Goal: Information Seeking & Learning: Learn about a topic

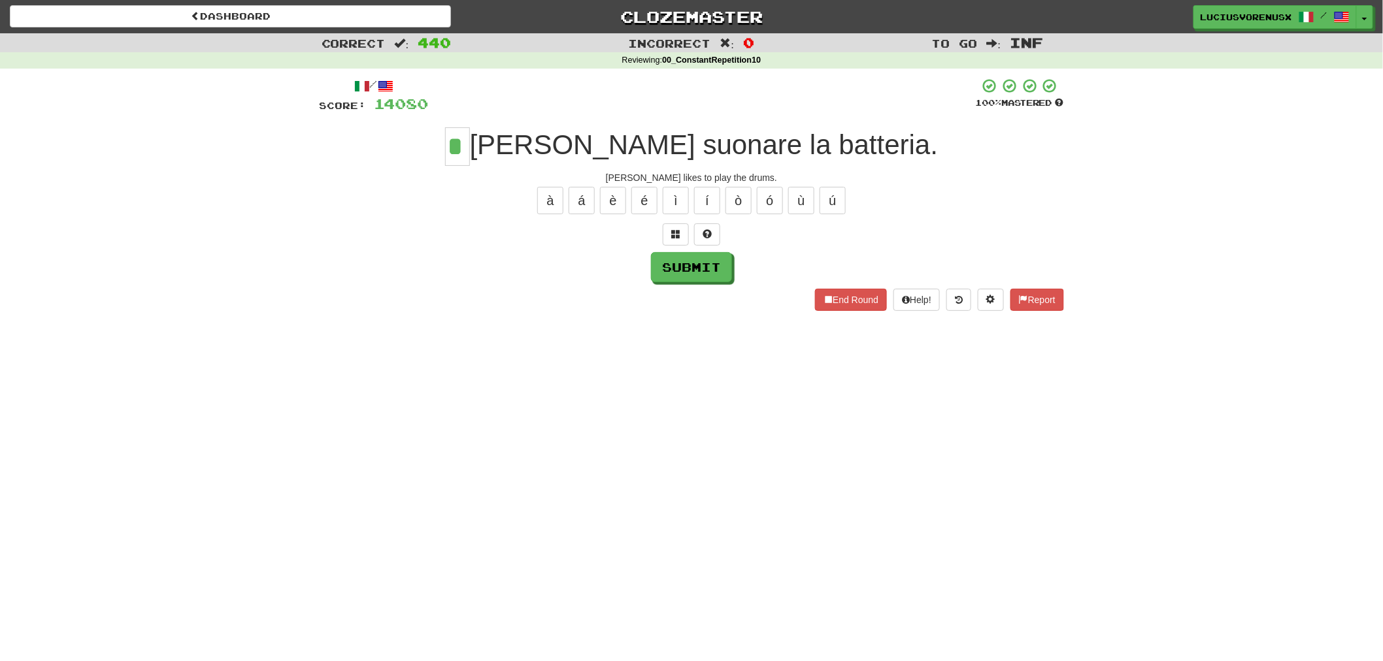
type input "*"
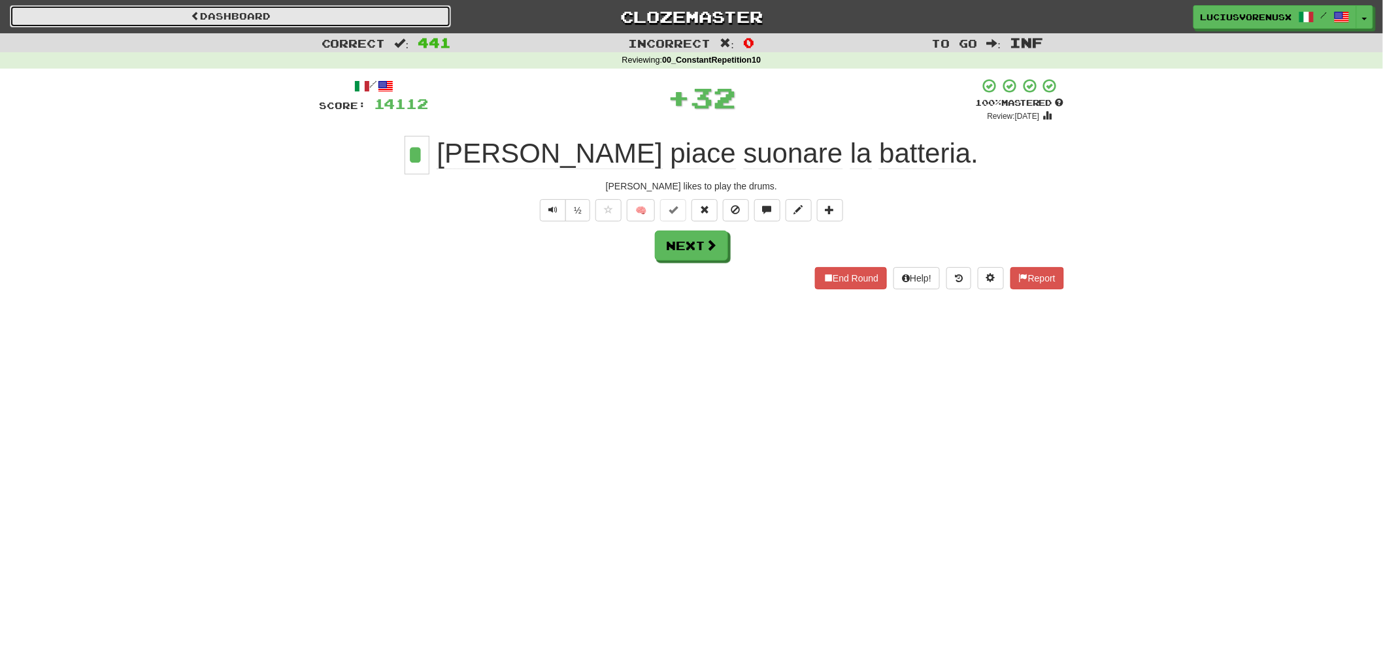
click at [336, 21] on link "Dashboard" at bounding box center [230, 16] width 441 height 22
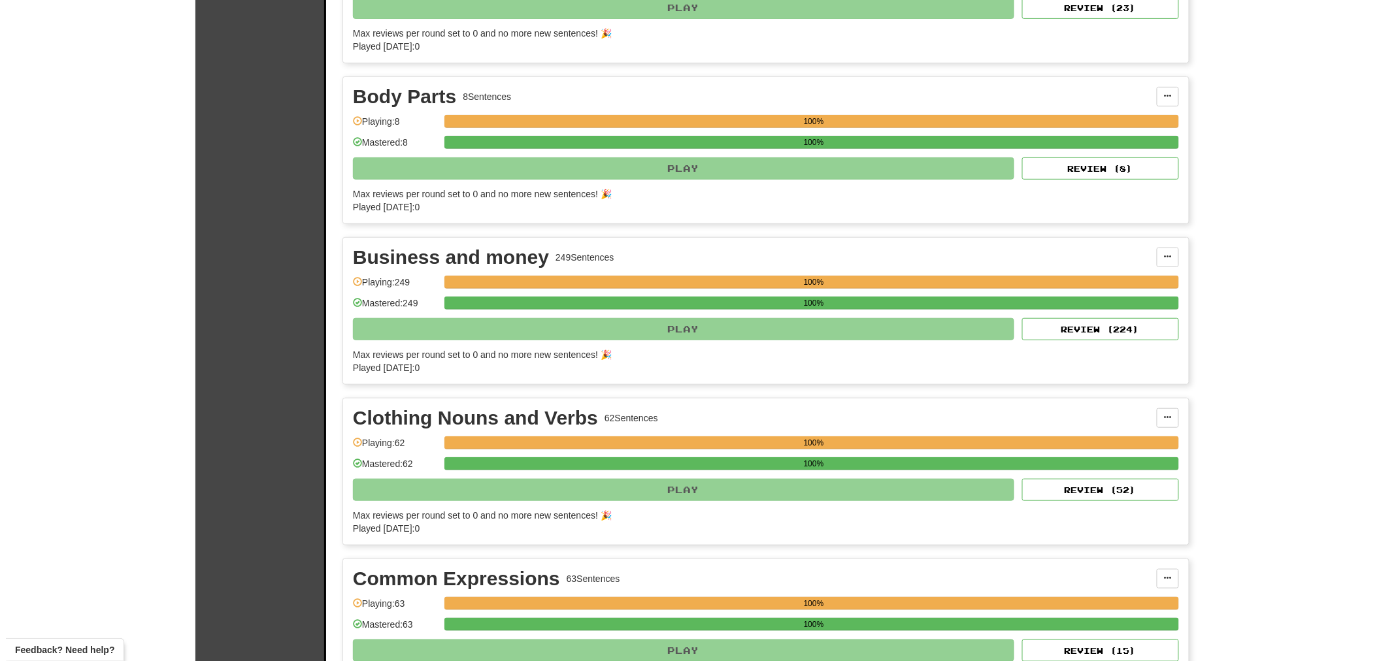
scroll to position [1736, 0]
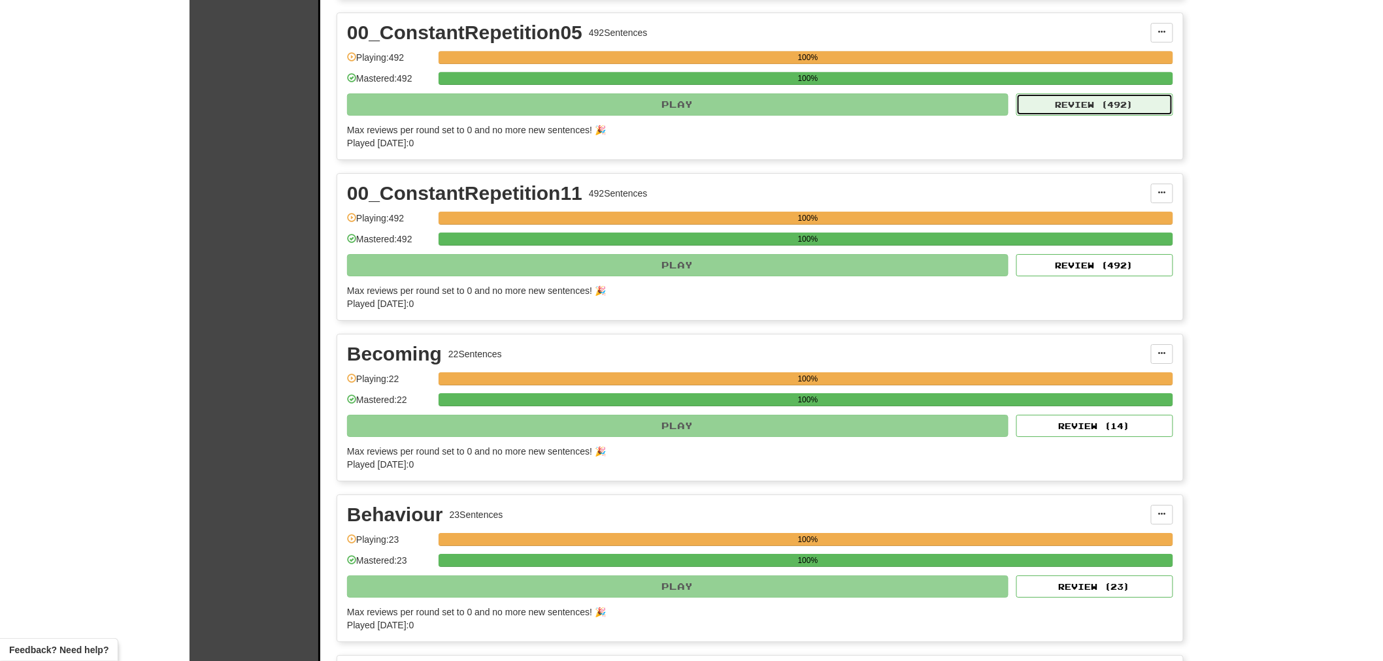
click at [1077, 105] on button "Review ( 492 )" at bounding box center [1094, 104] width 157 height 22
select select "********"
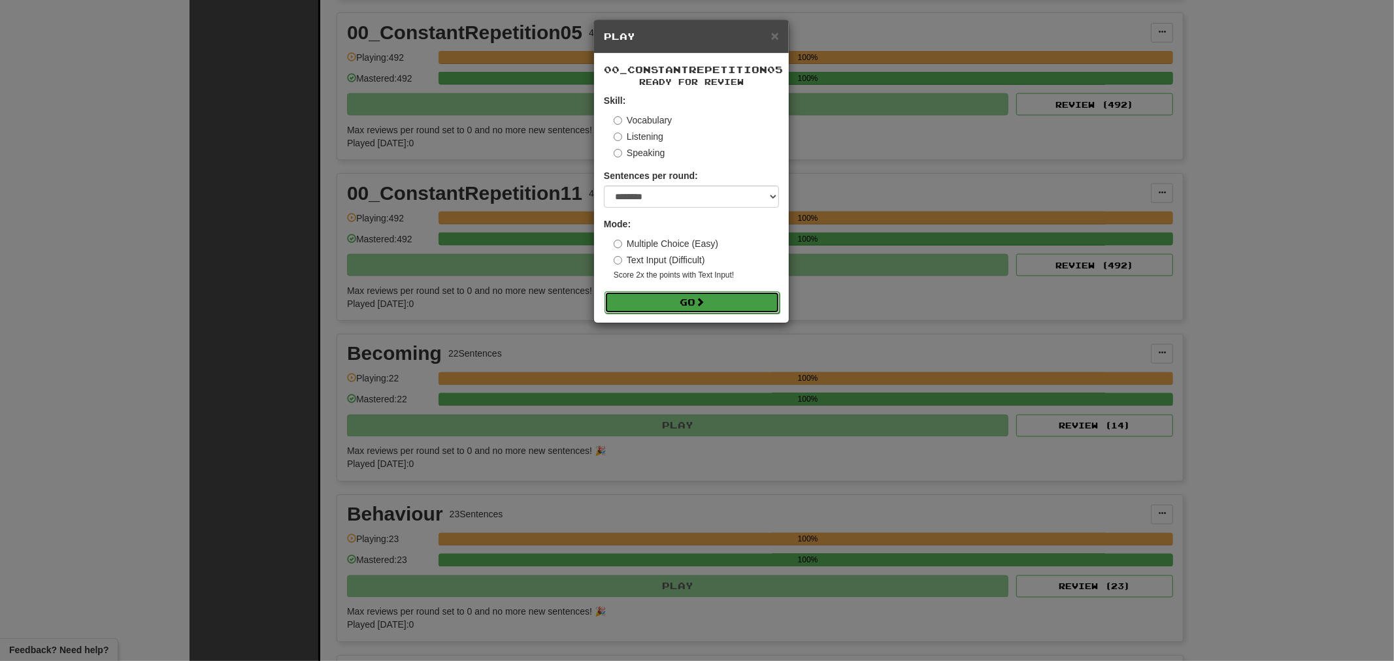
click at [701, 297] on span at bounding box center [699, 301] width 9 height 9
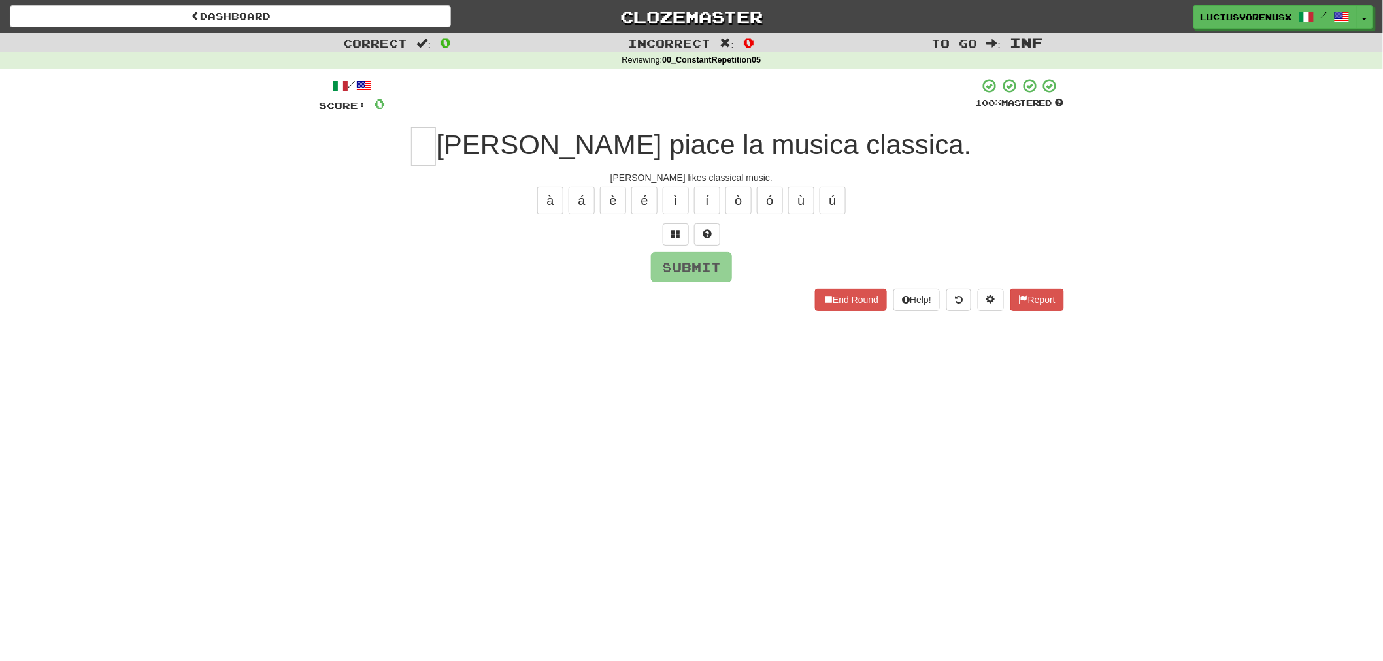
click at [79, 412] on div "Dashboard Clozemaster [PERSON_NAME] / Toggle Dropdown Dashboard Leaderboard Act…" at bounding box center [691, 330] width 1383 height 661
click at [436, 137] on input "text" at bounding box center [423, 146] width 25 height 39
type input "*"
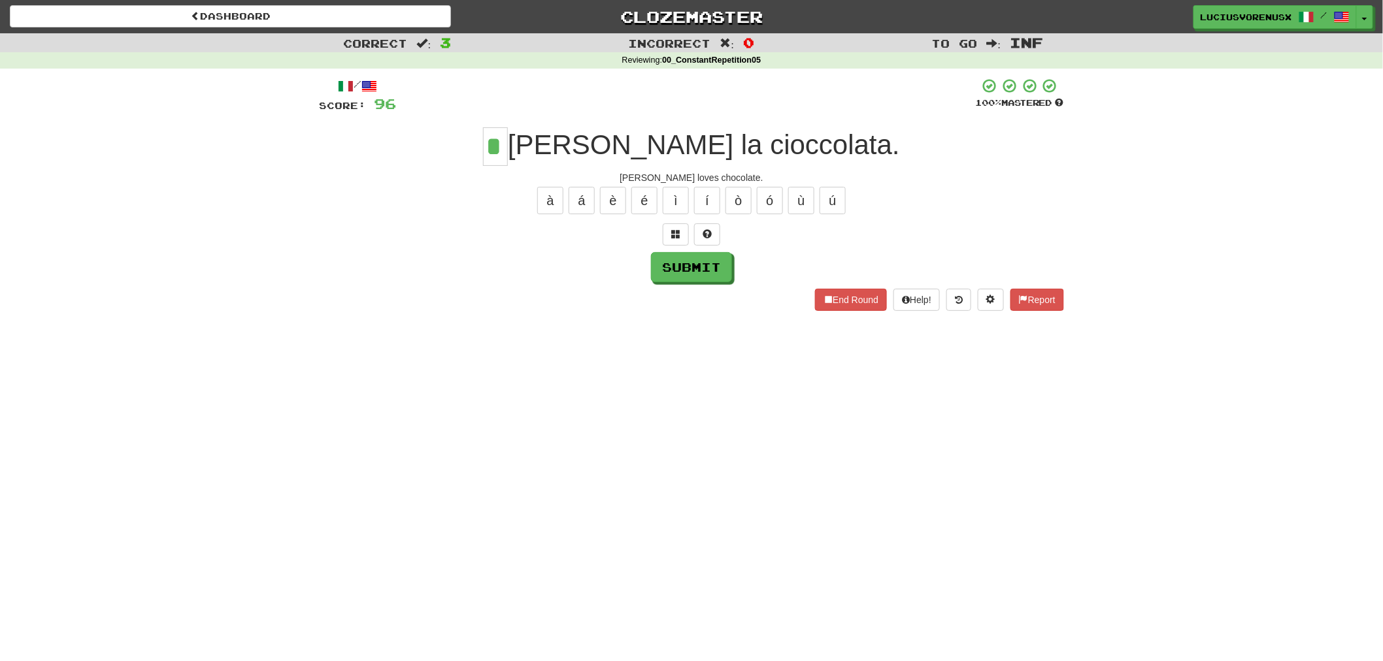
type input "*"
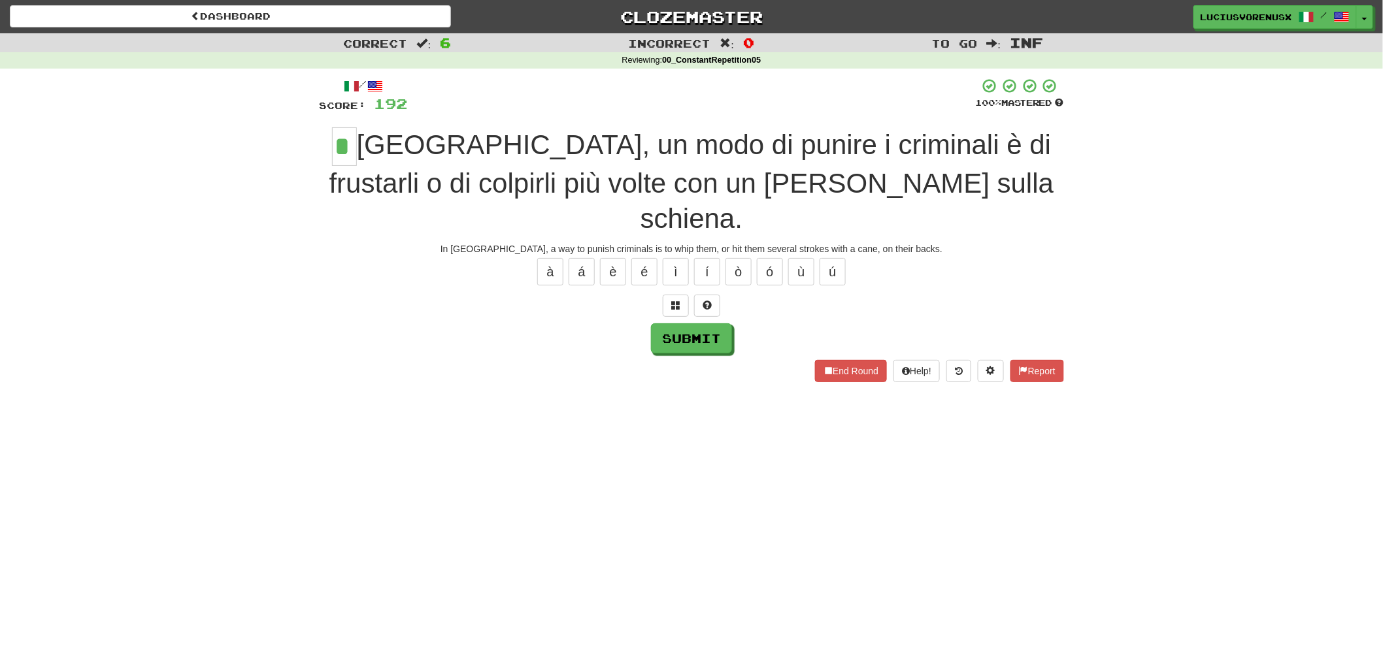
type input "*"
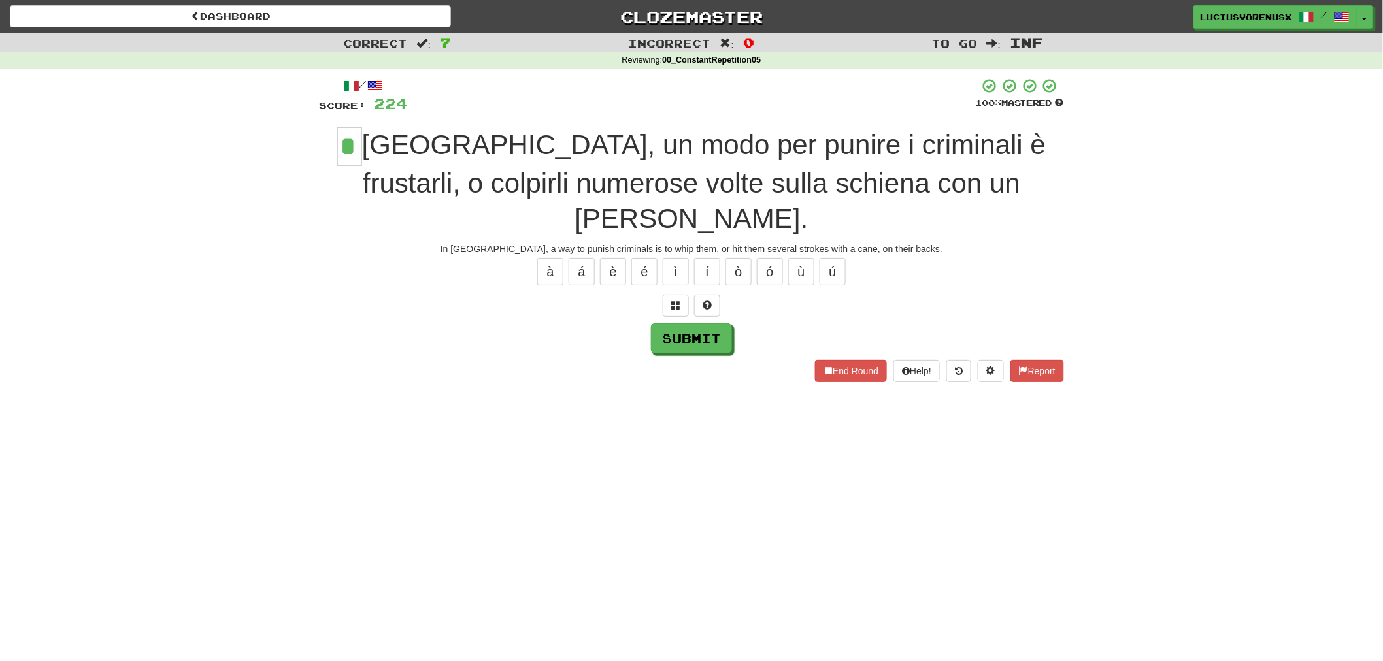
type input "*"
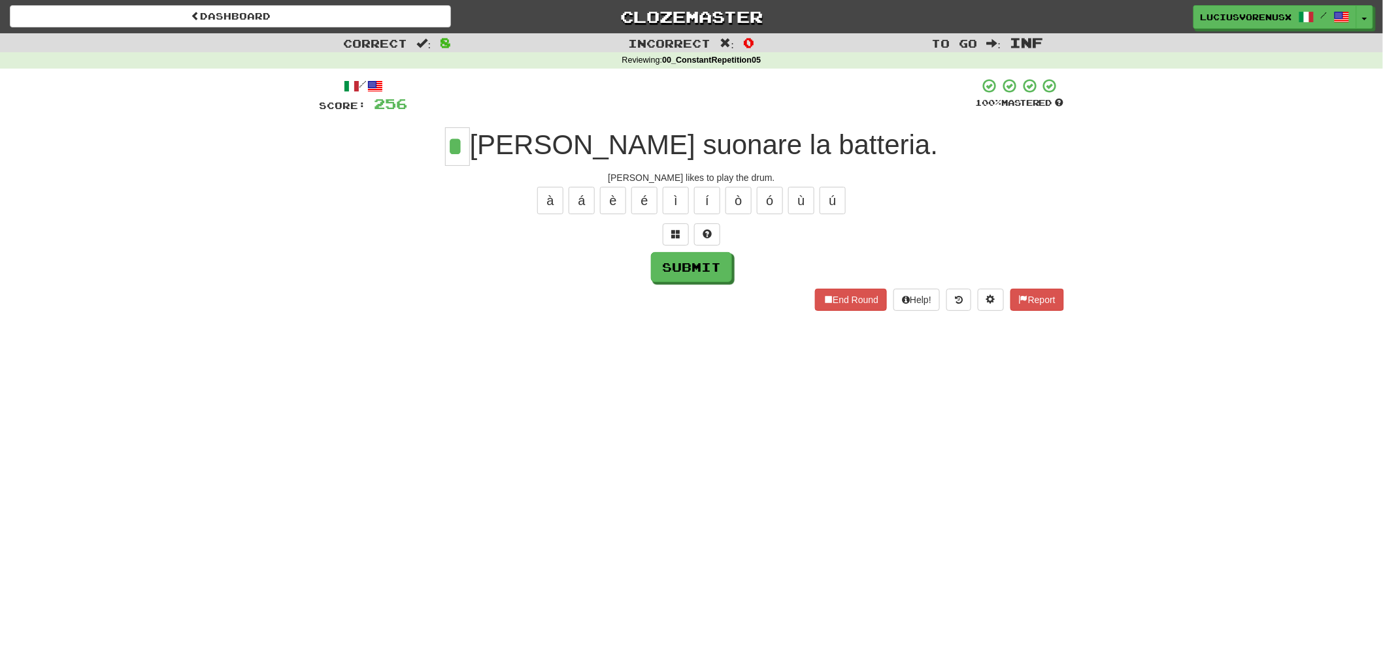
type input "*"
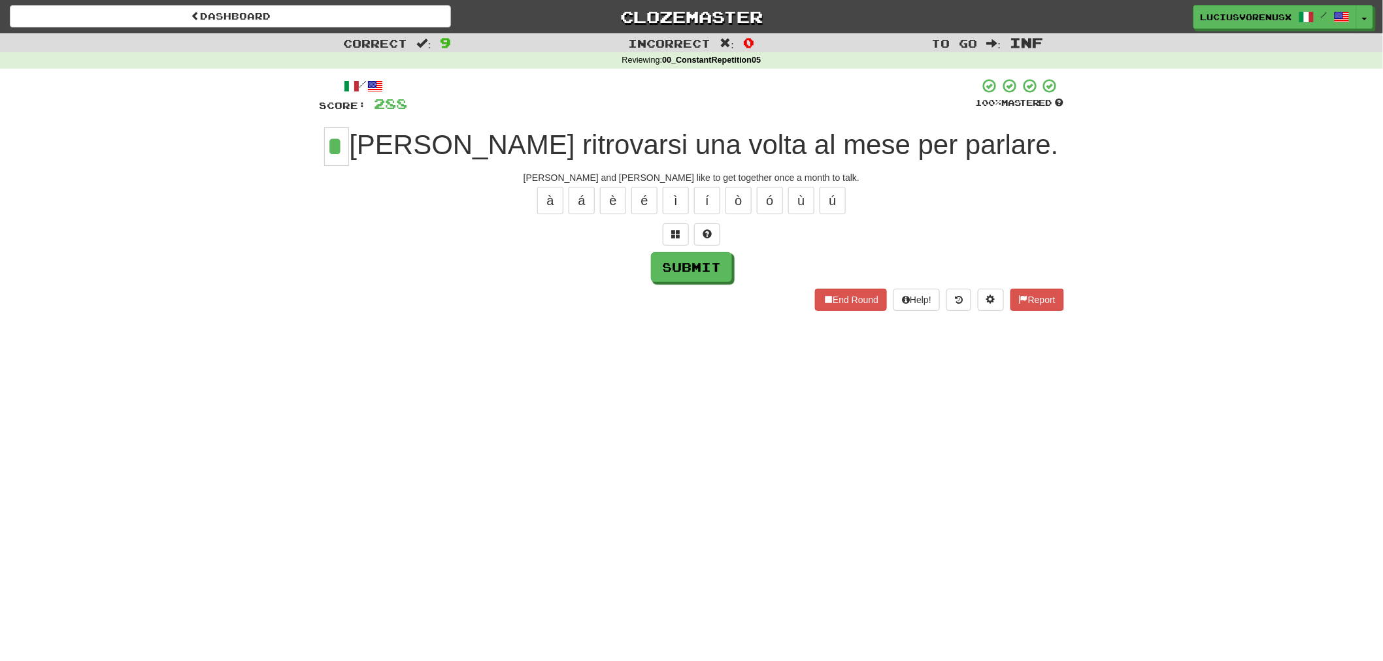
type input "*"
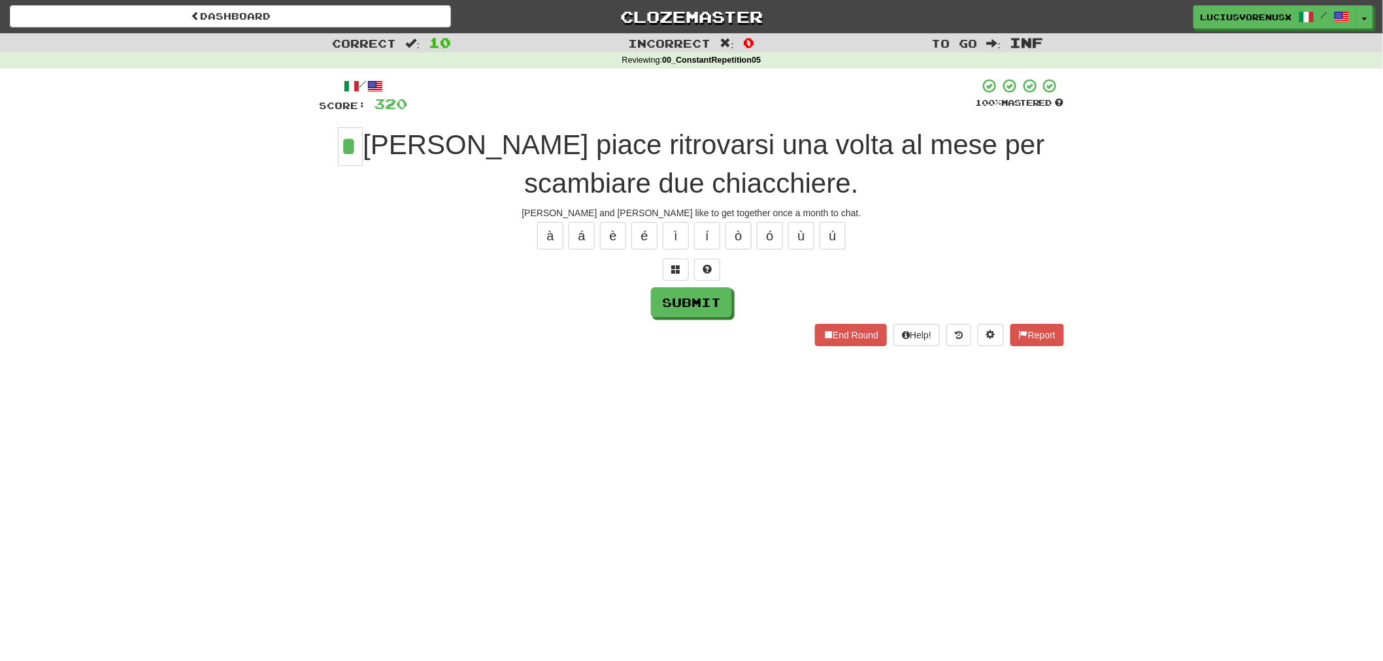
type input "*"
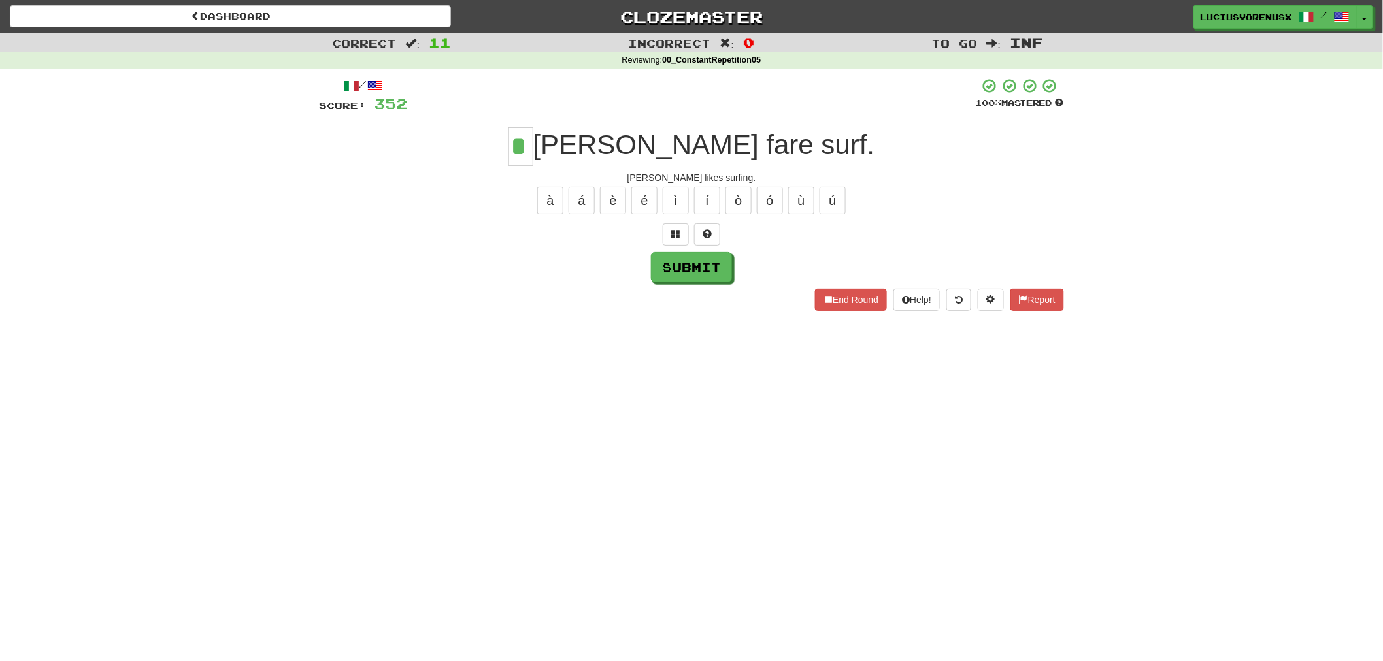
type input "*"
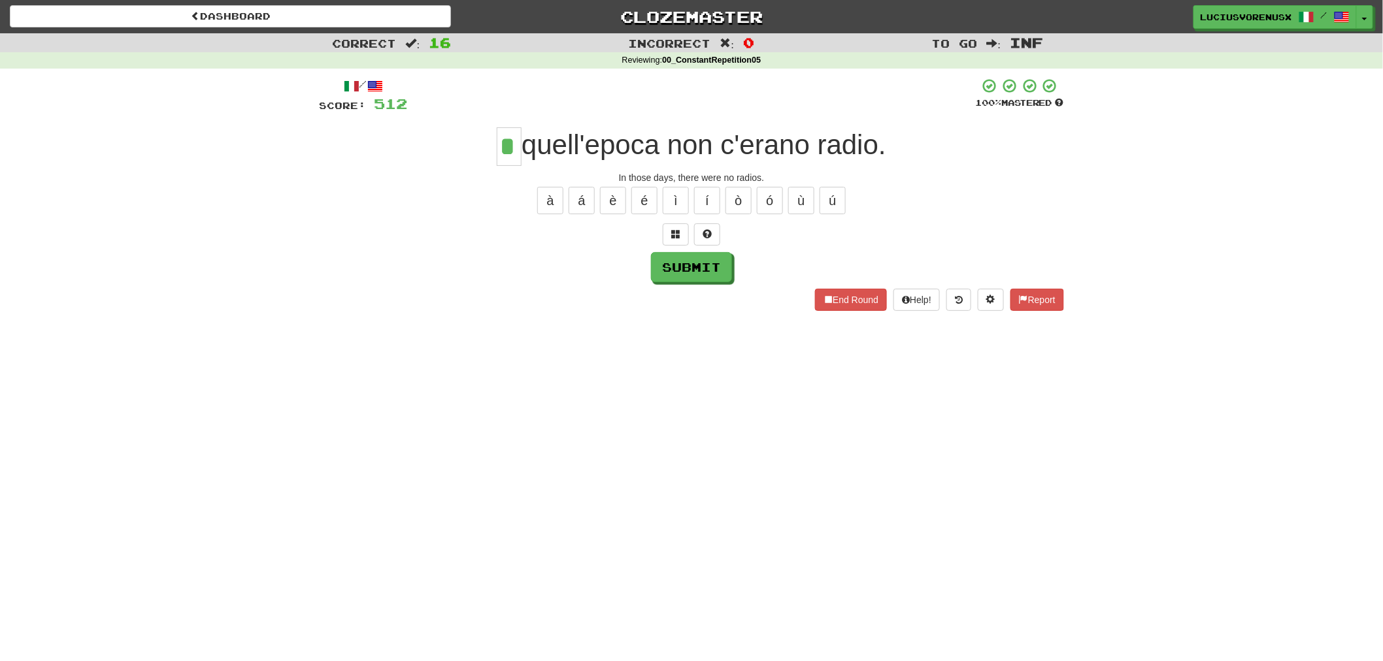
type input "*"
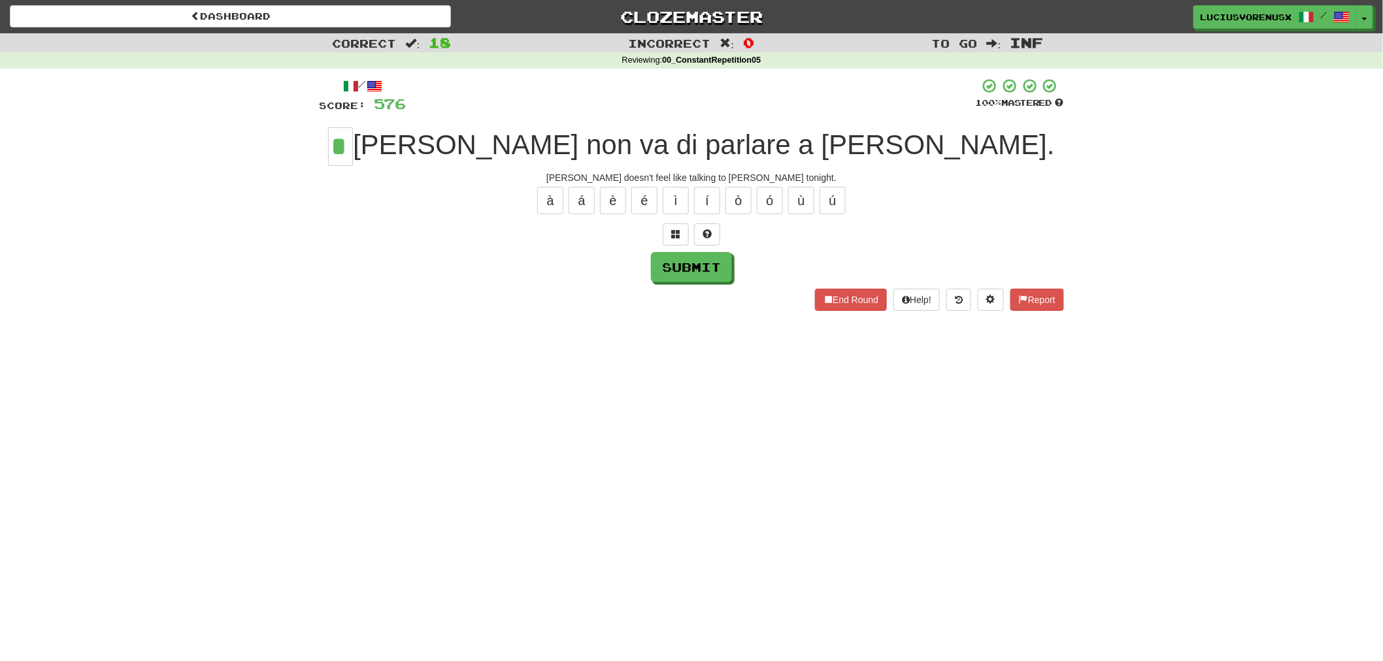
type input "*"
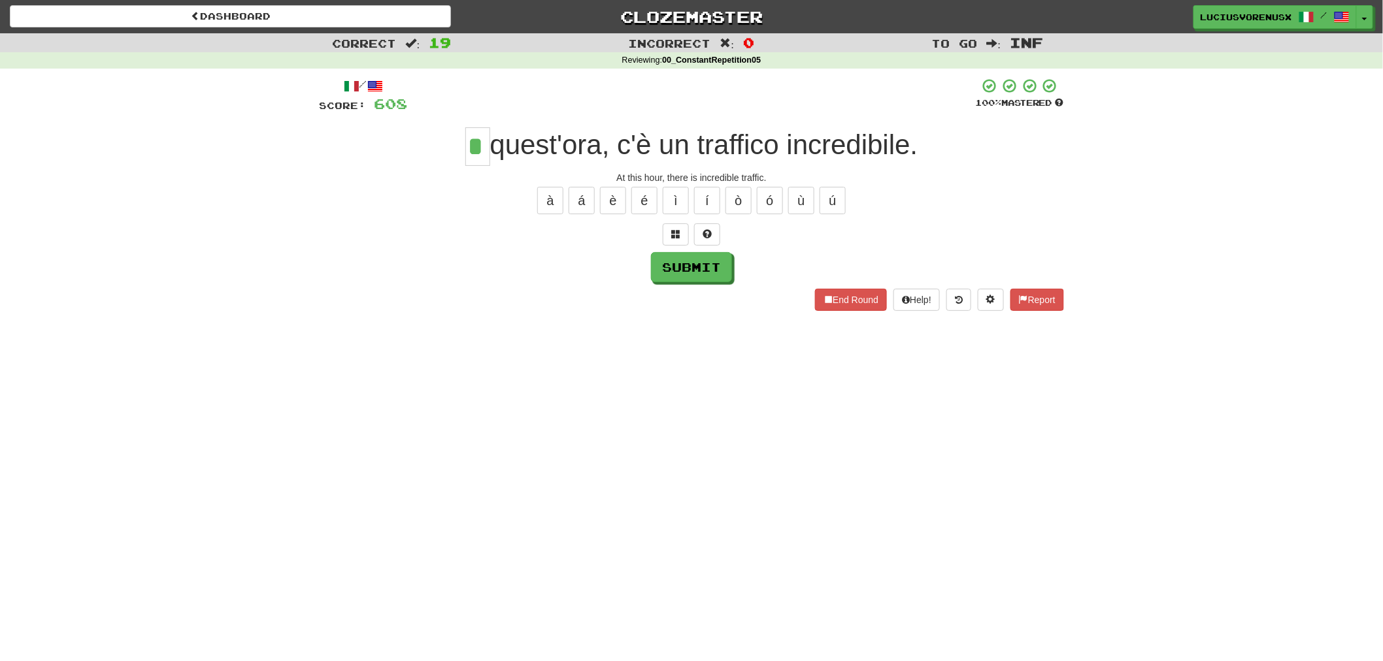
type input "*"
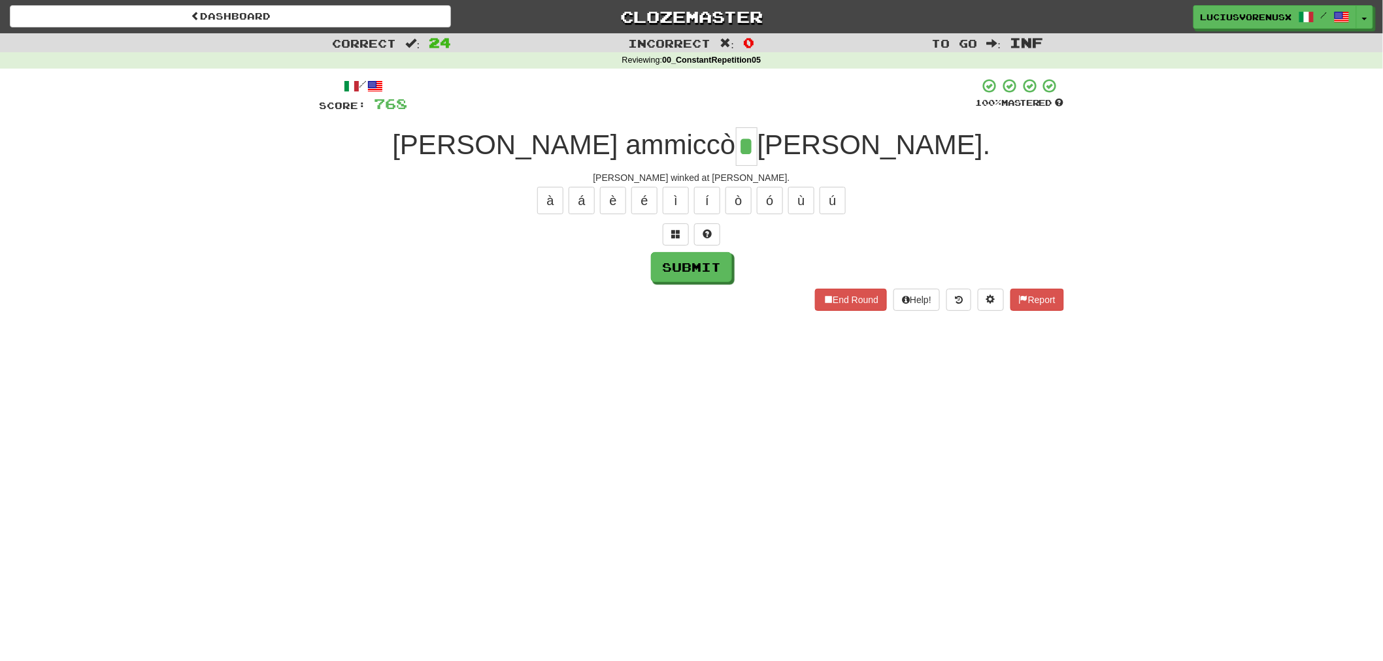
type input "*"
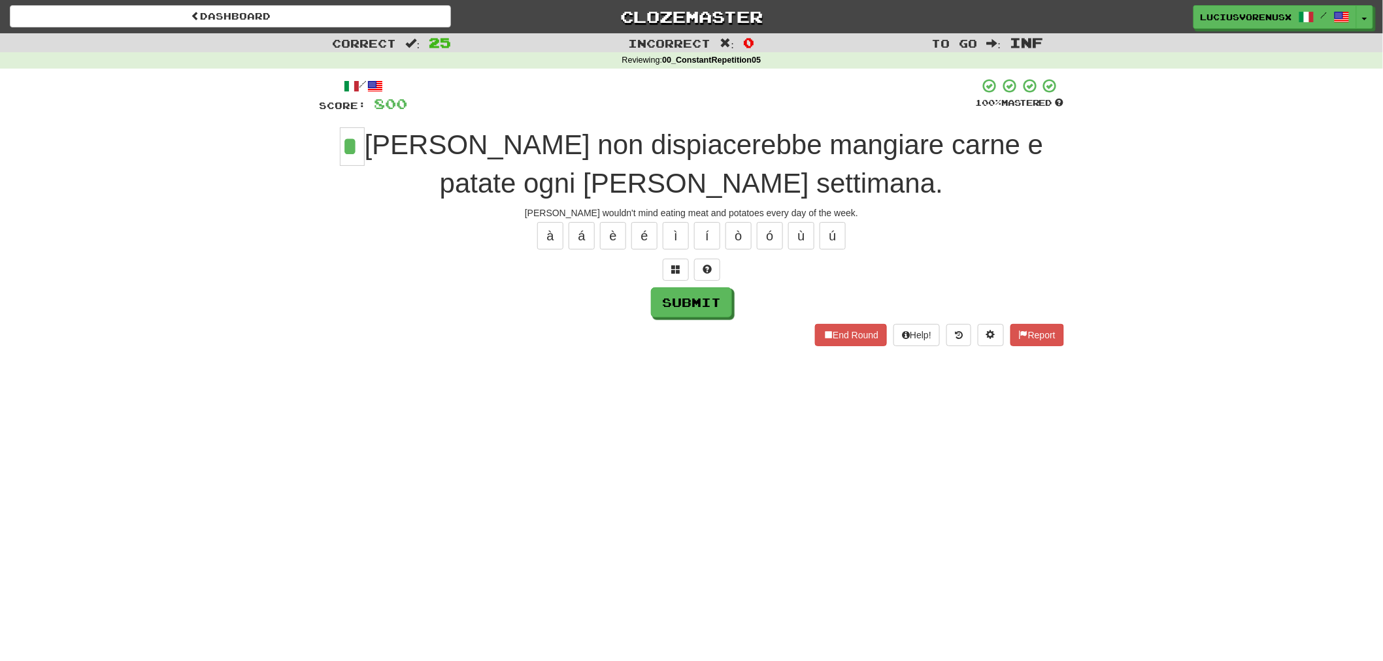
type input "*"
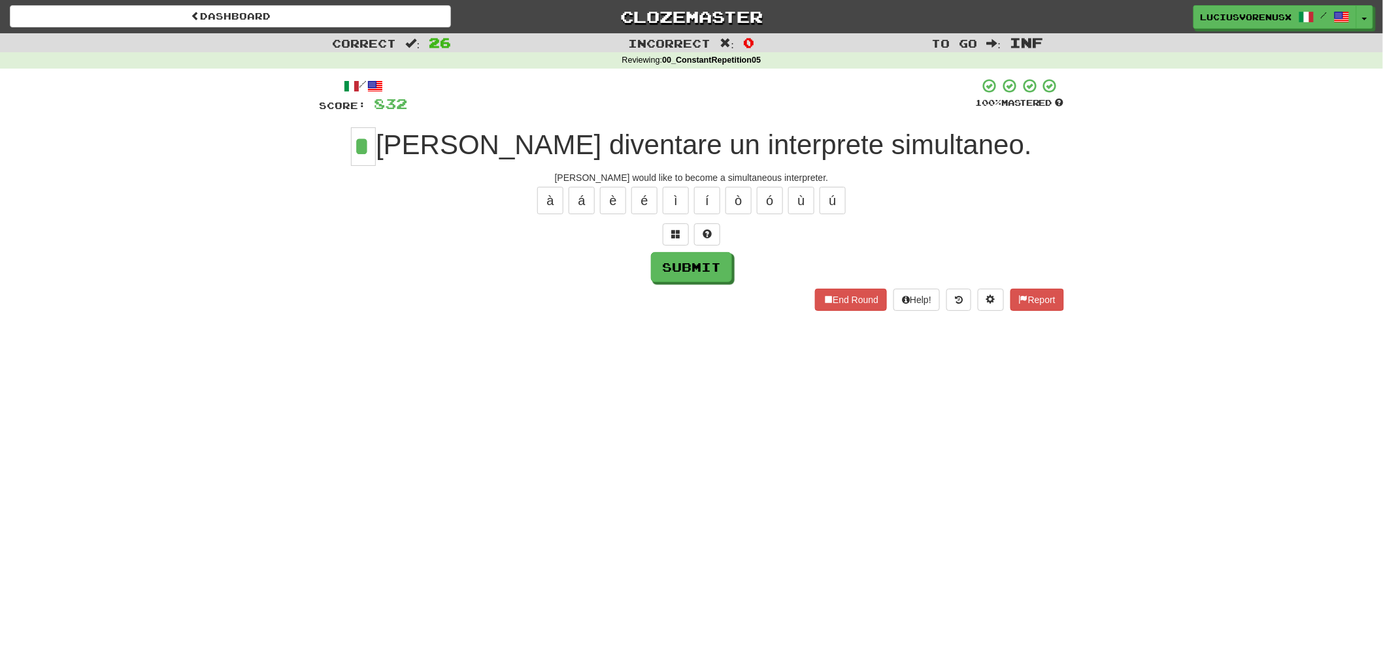
type input "*"
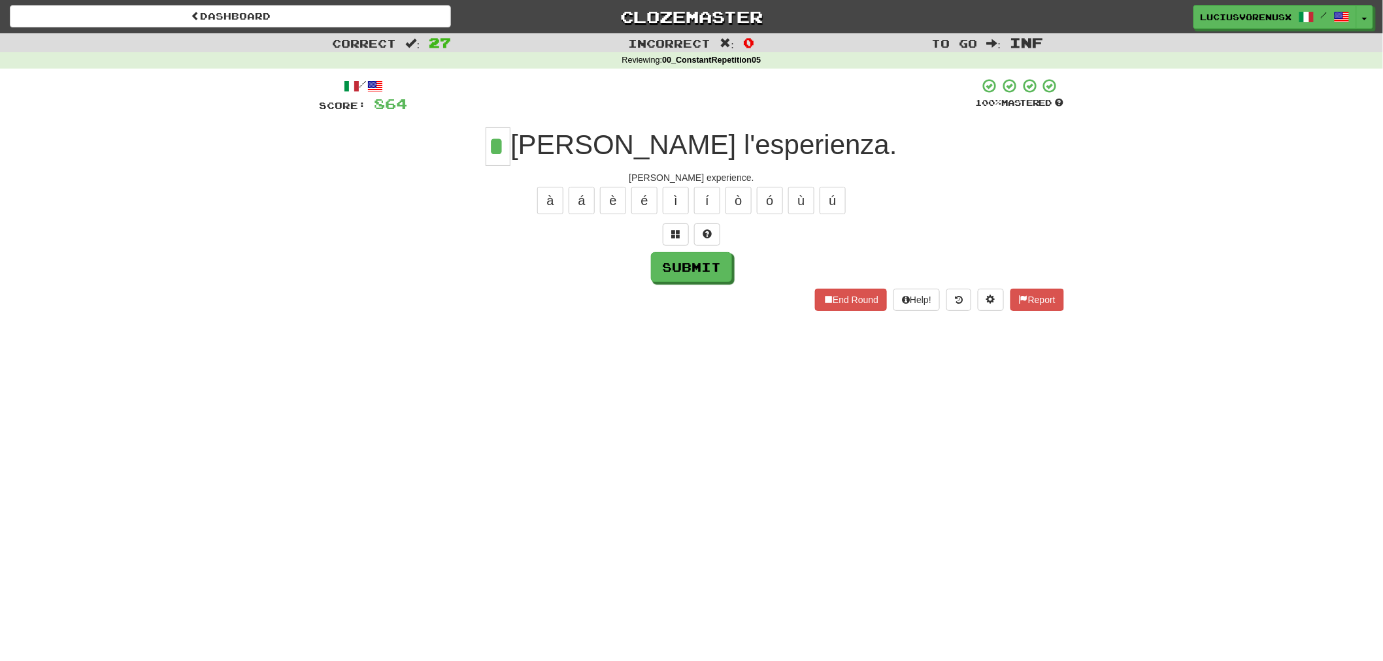
type input "*"
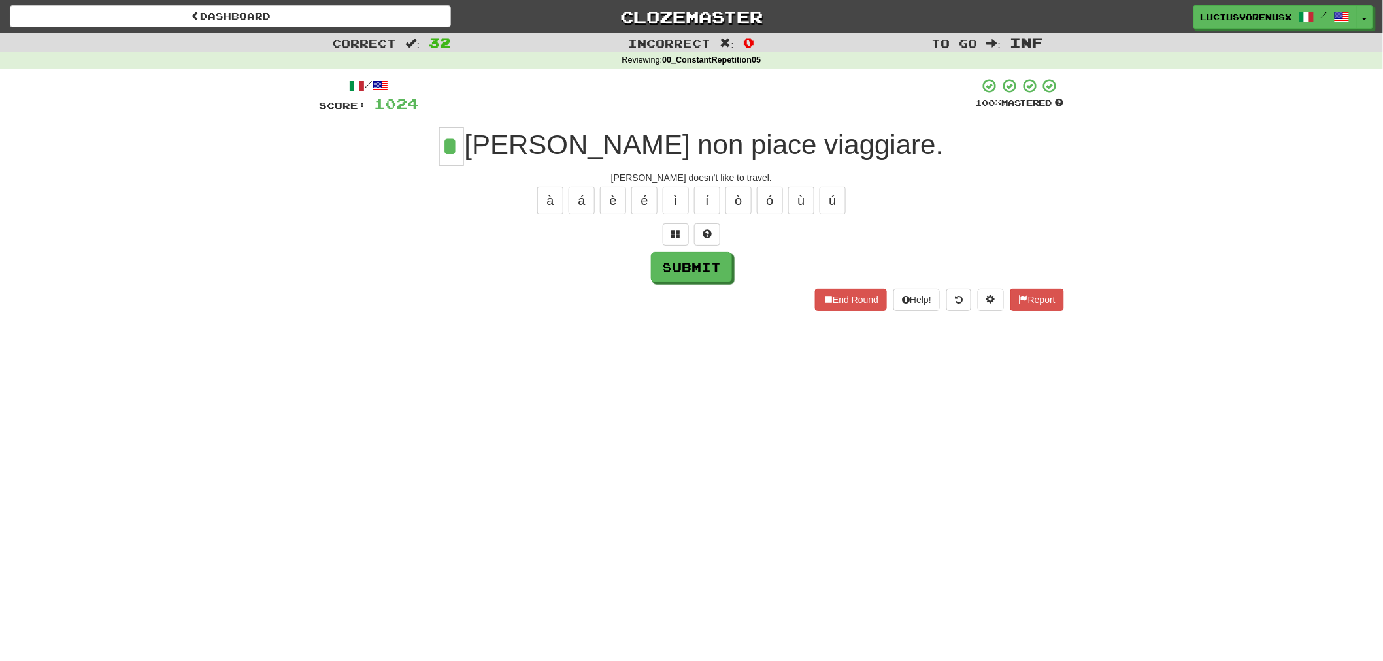
type input "*"
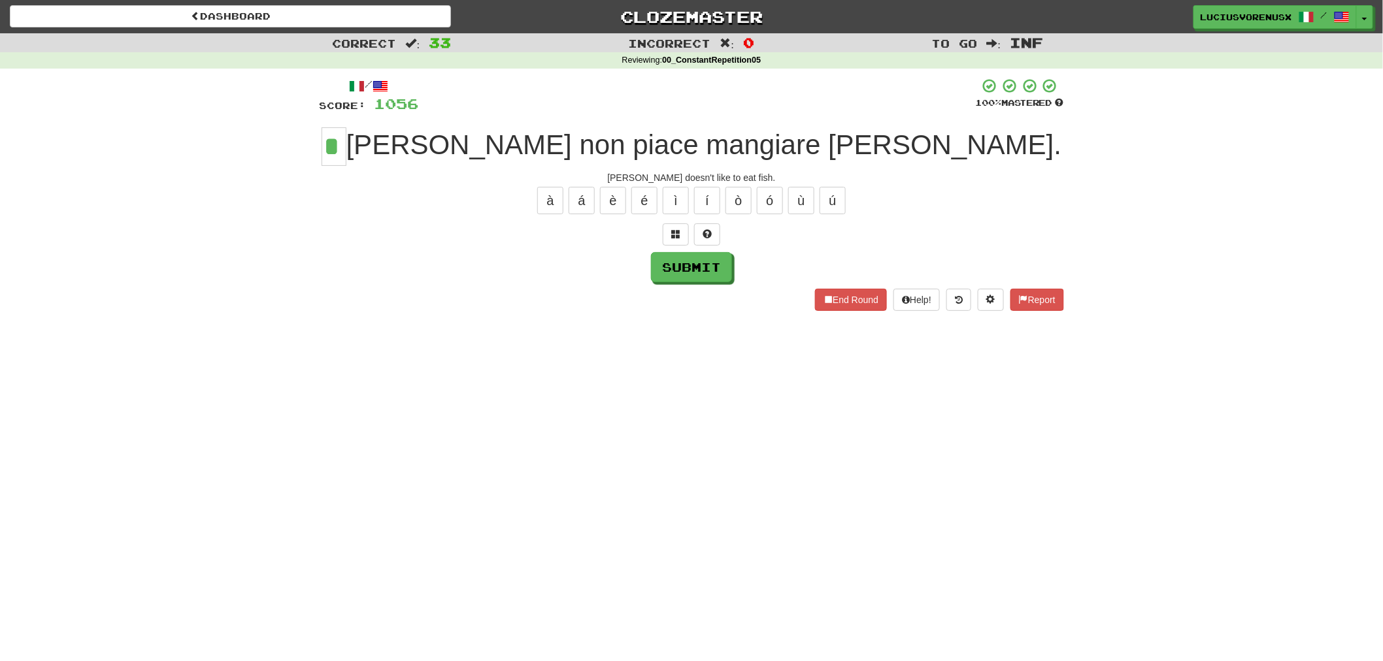
type input "*"
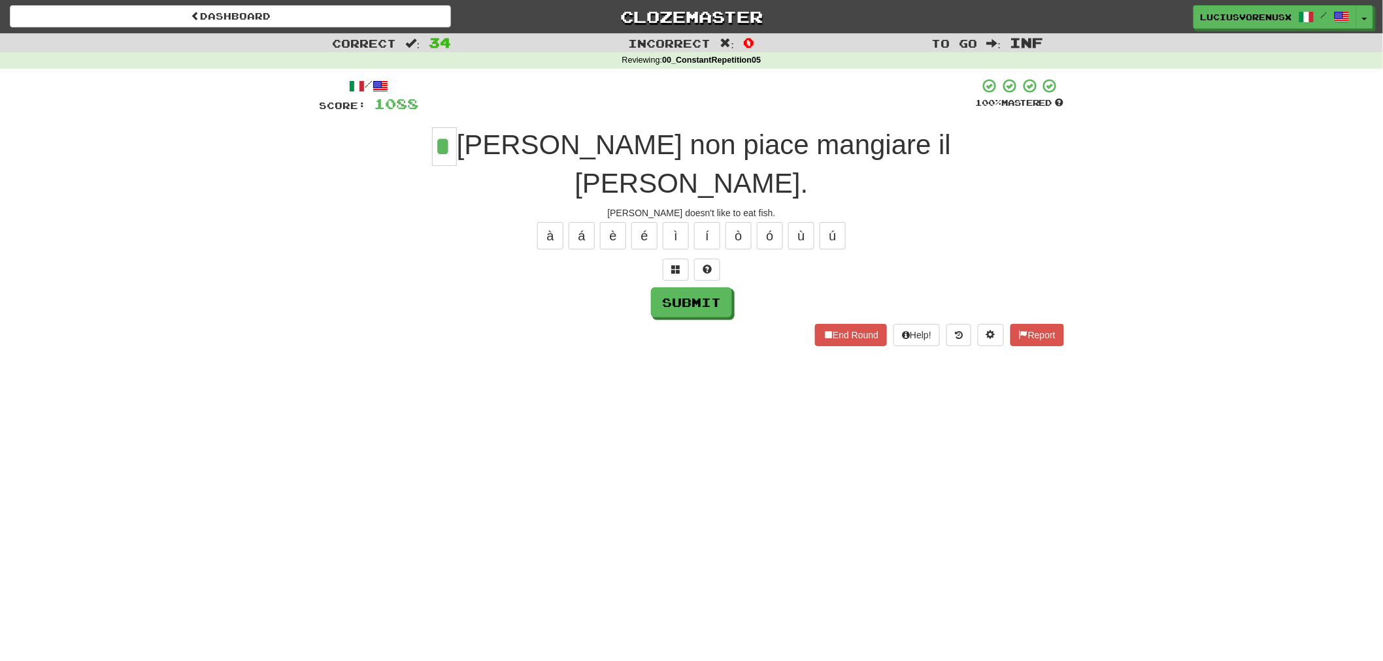
type input "*"
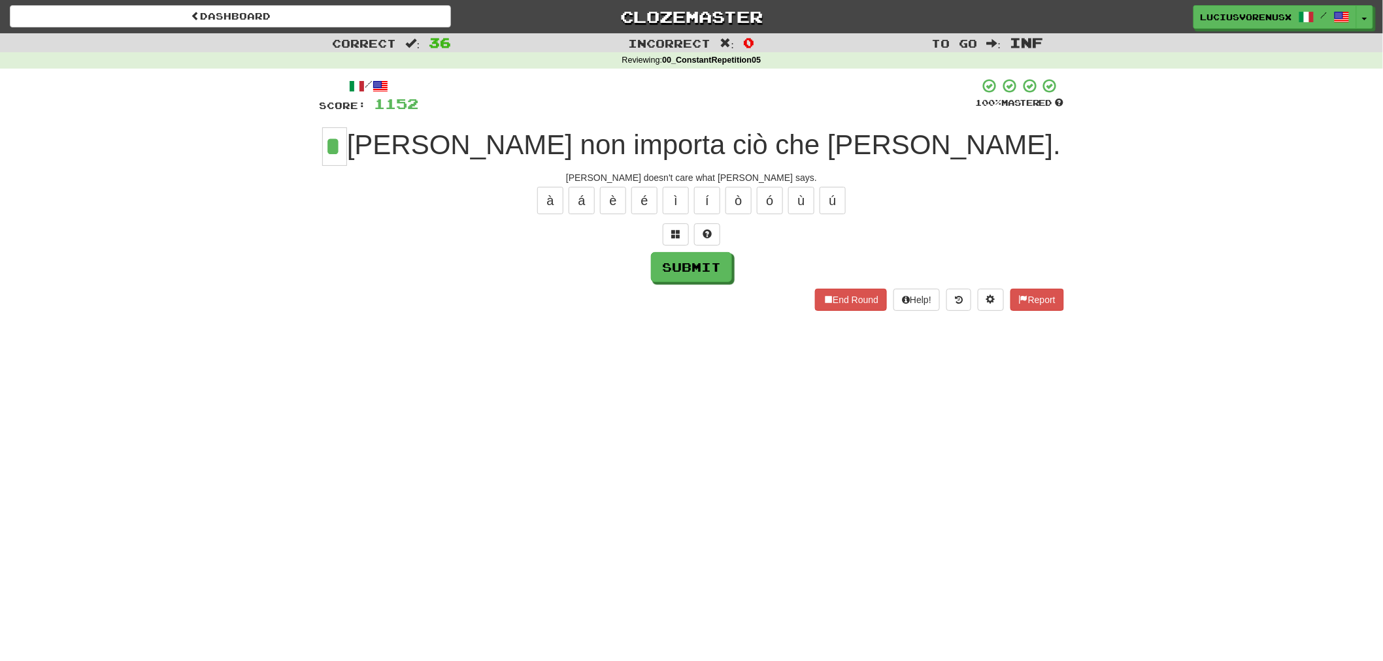
type input "*"
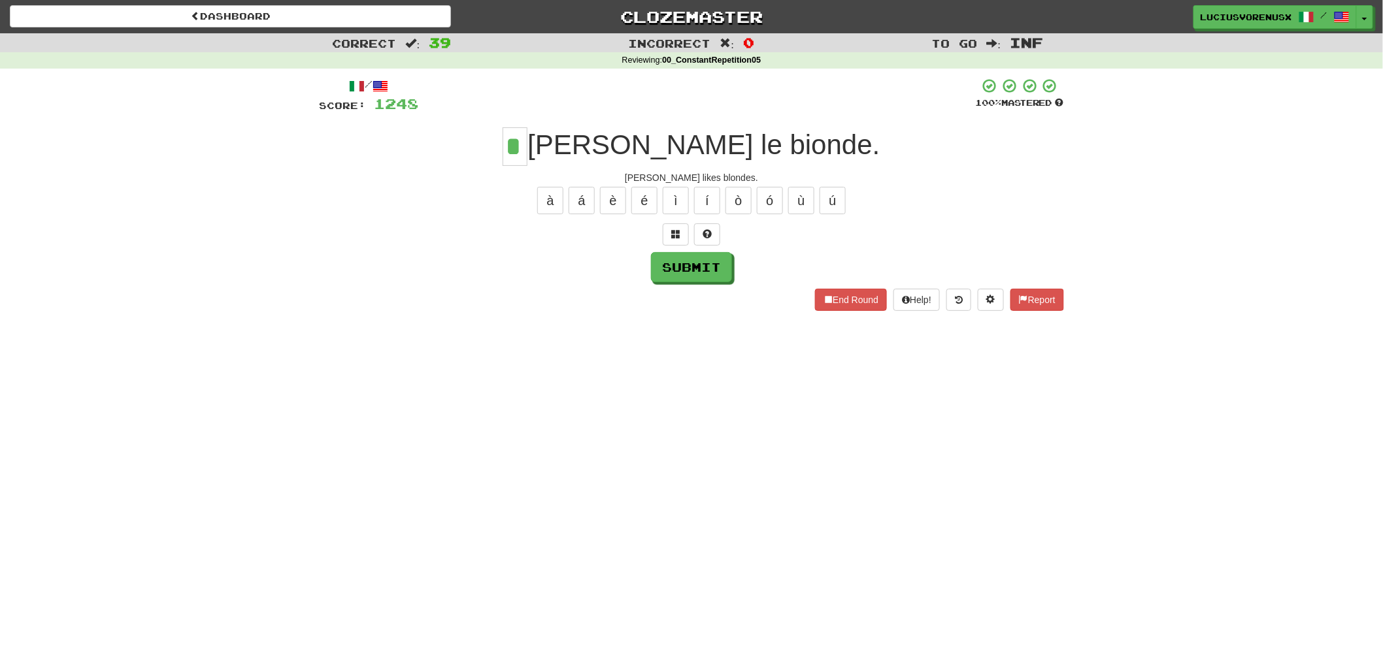
type input "*"
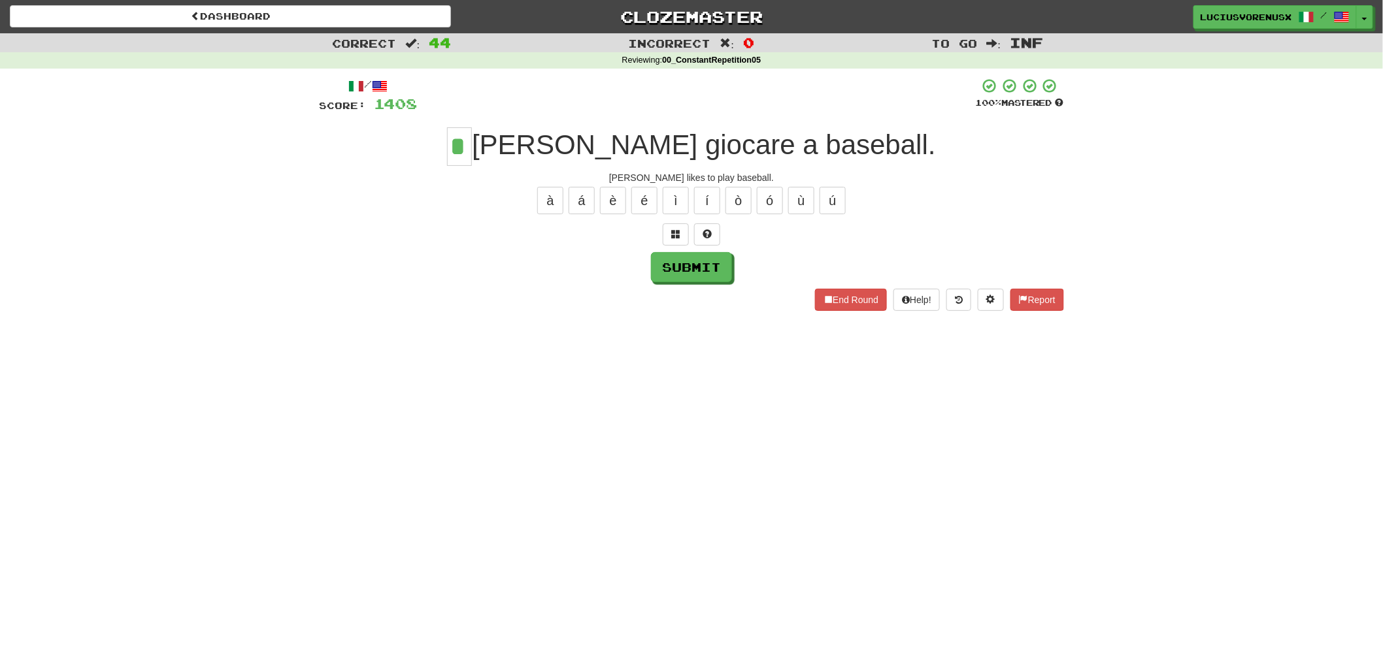
type input "*"
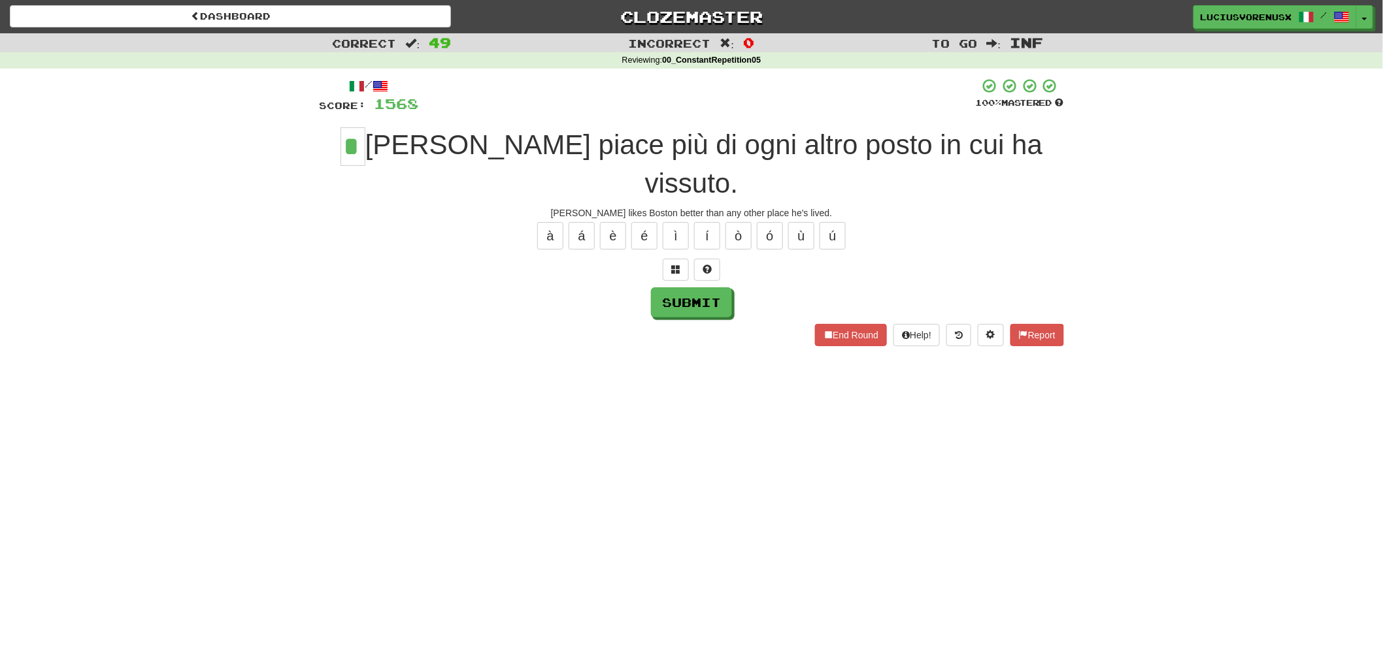
type input "*"
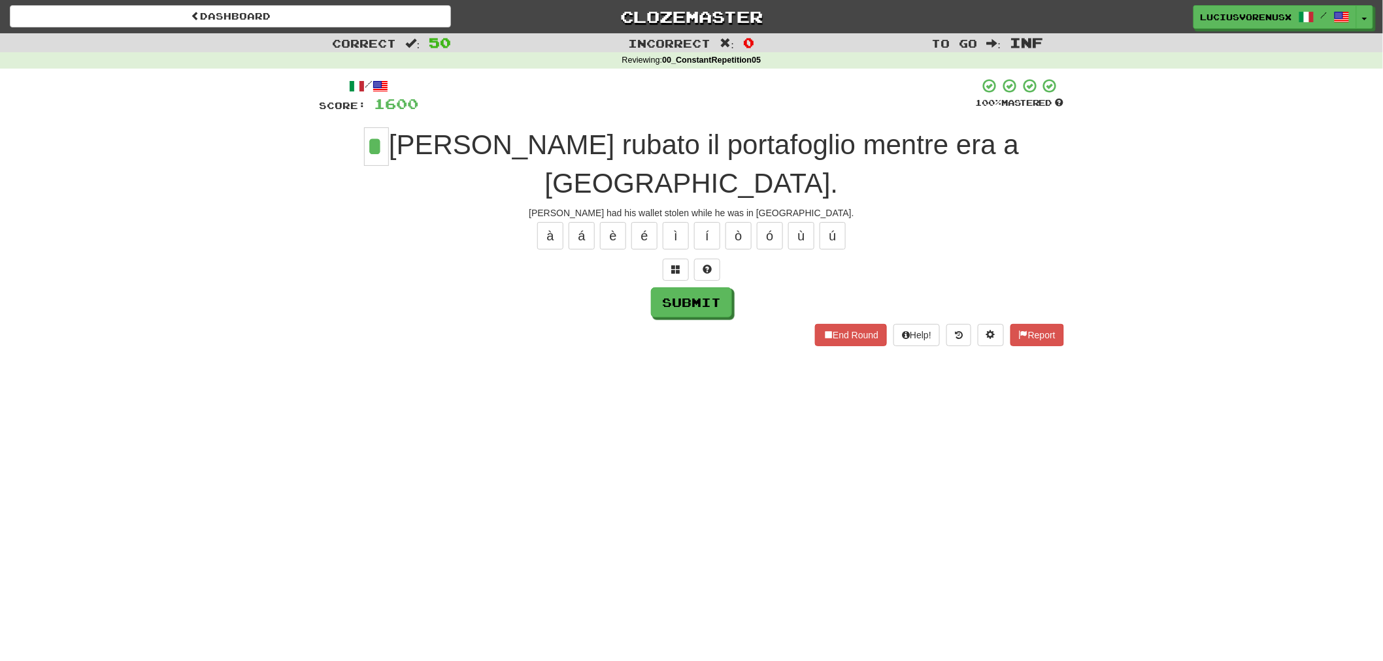
type input "*"
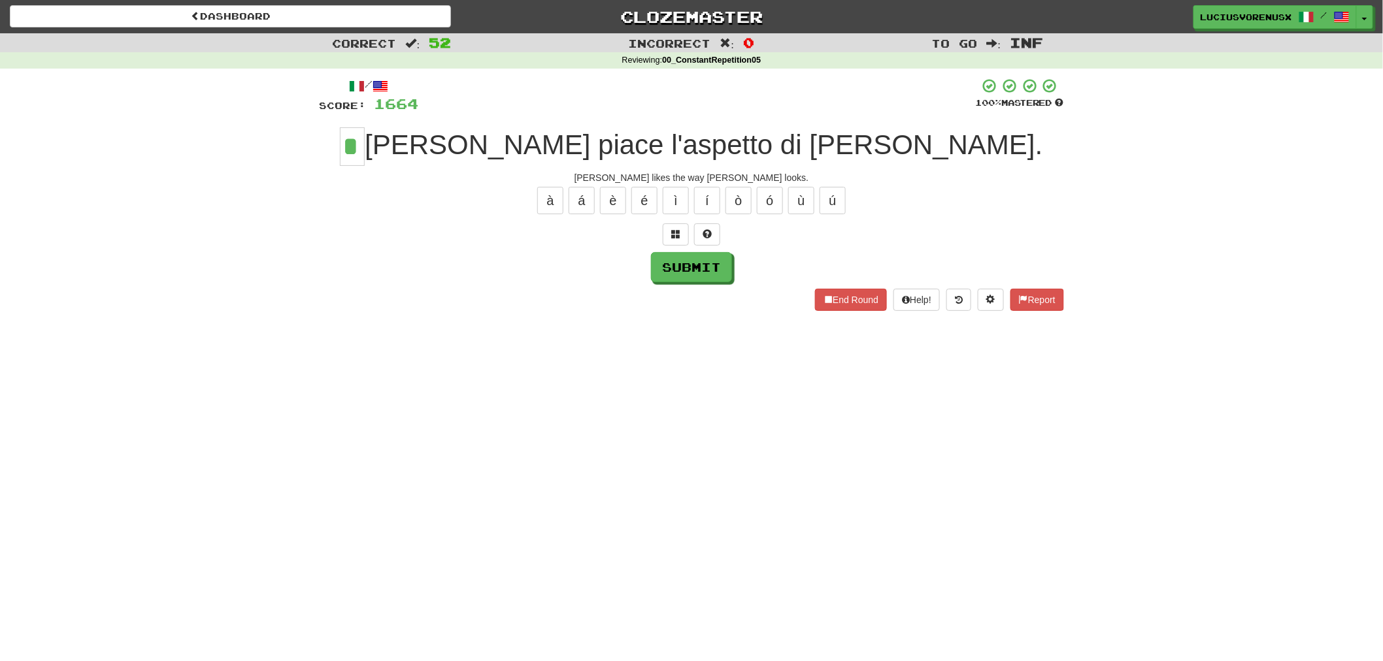
type input "*"
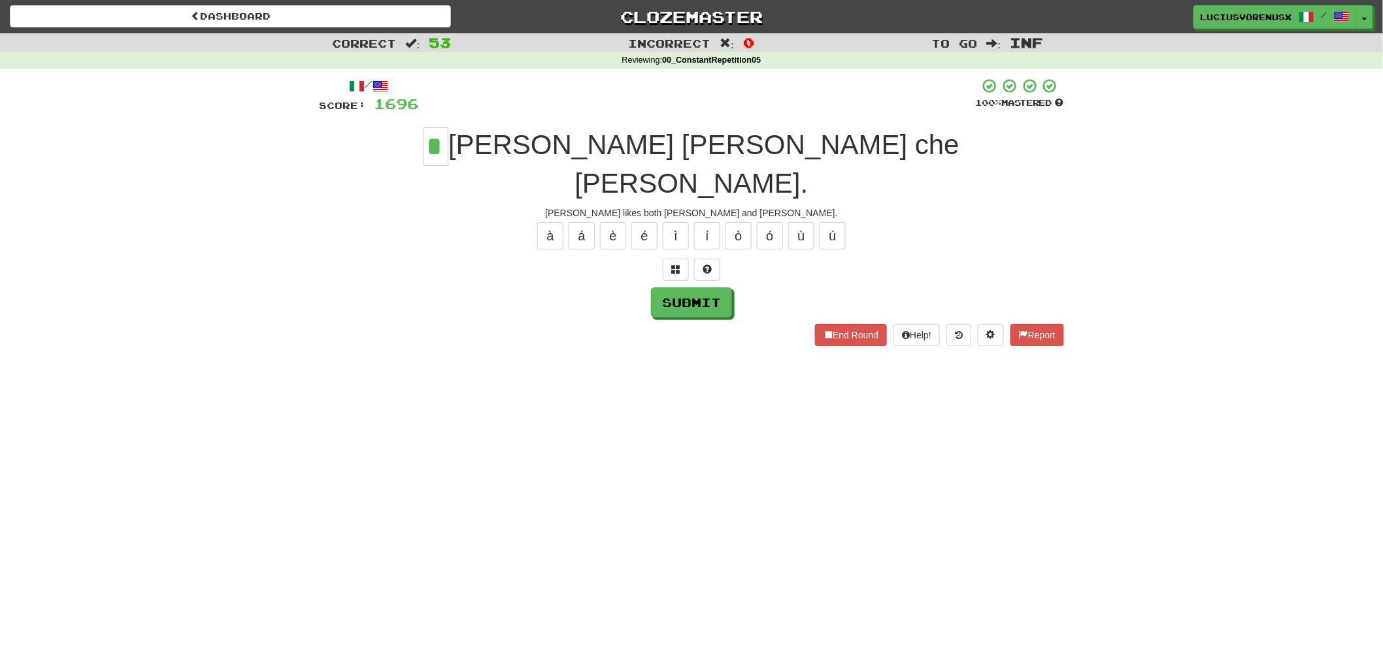
type input "*"
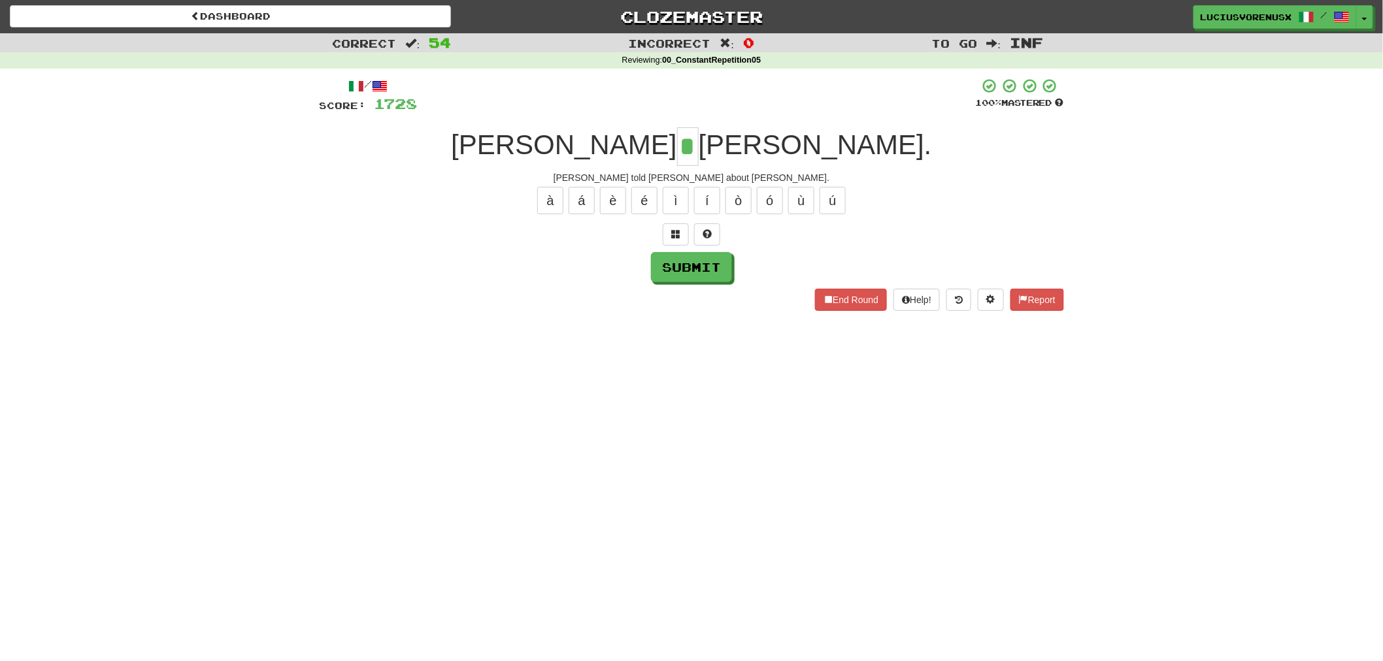
type input "*"
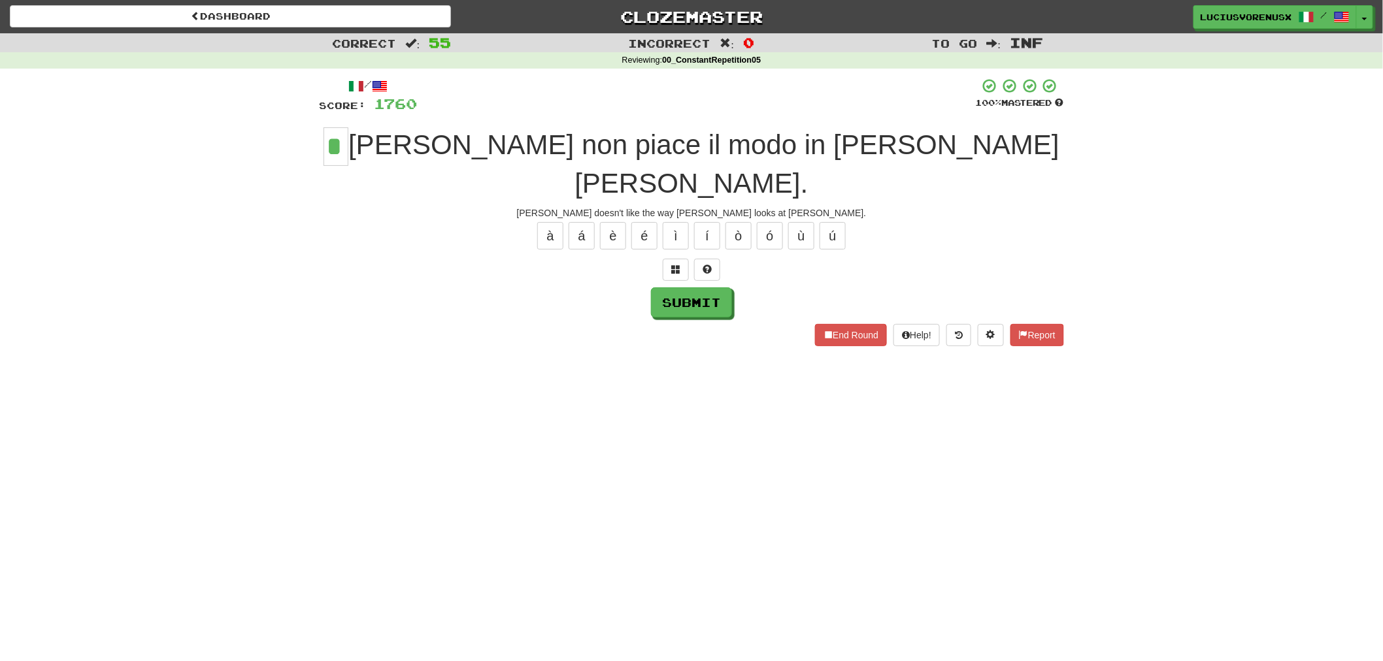
type input "*"
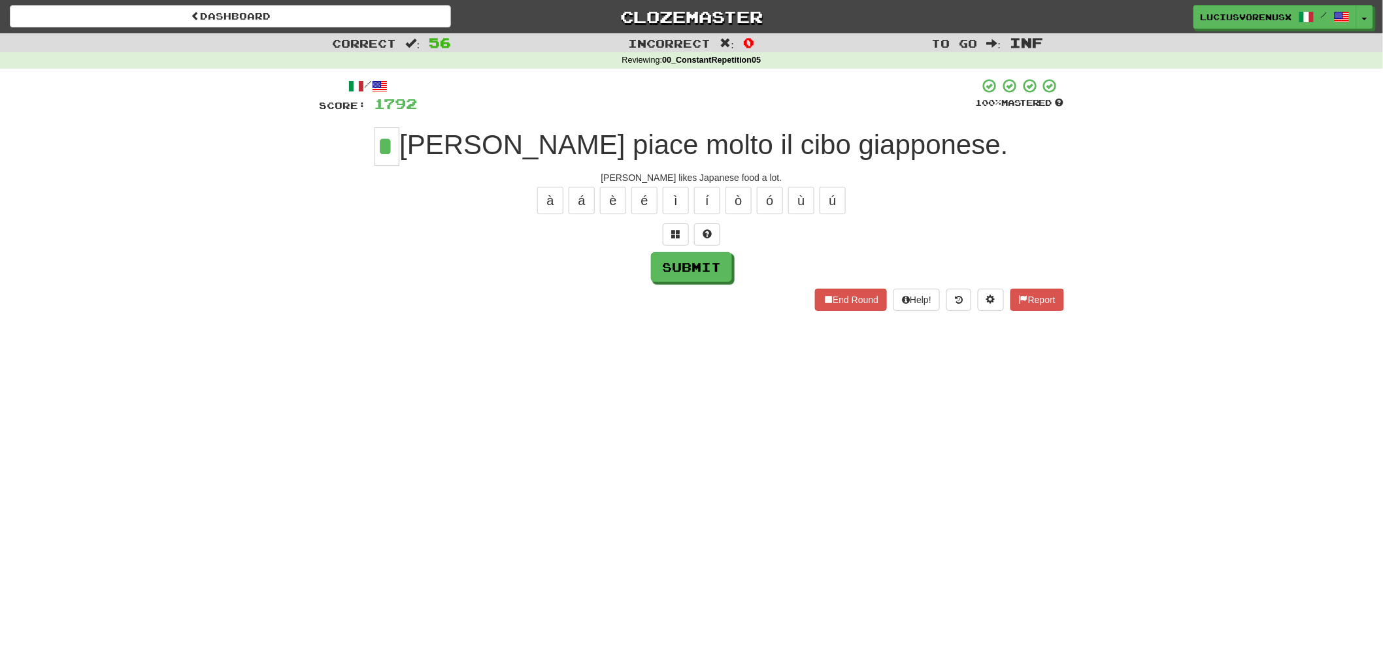
type input "*"
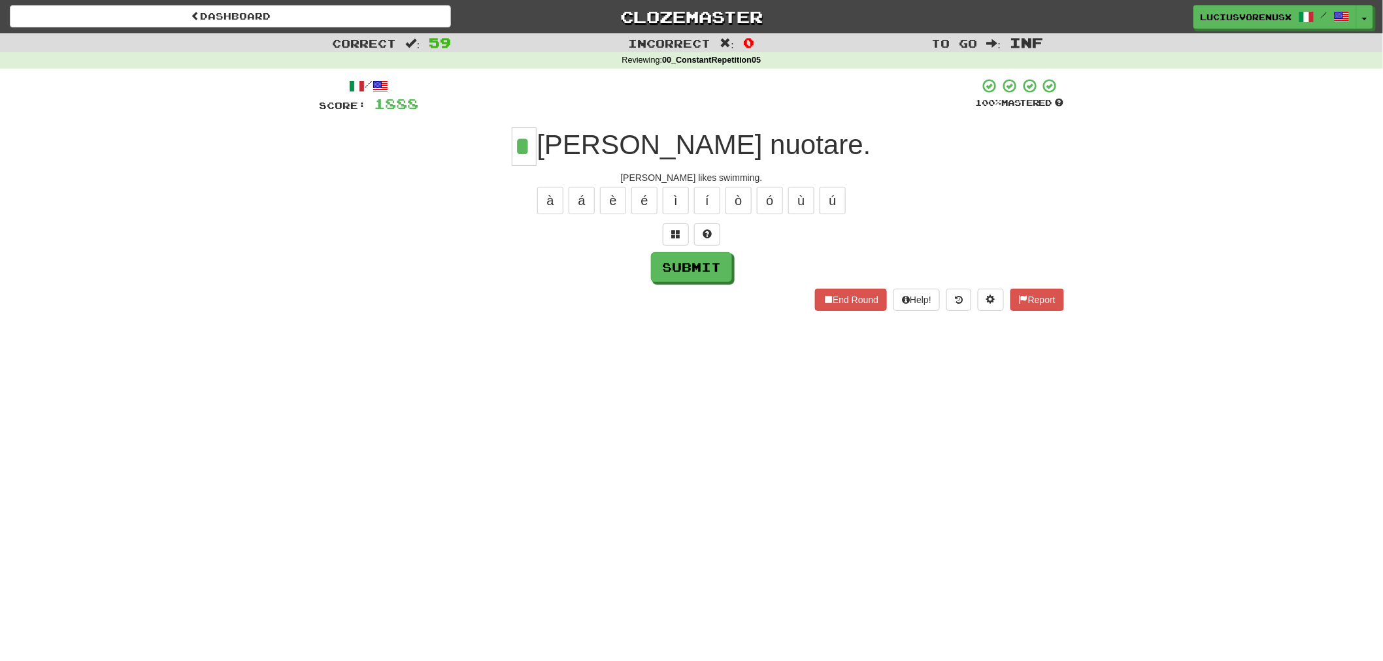
type input "*"
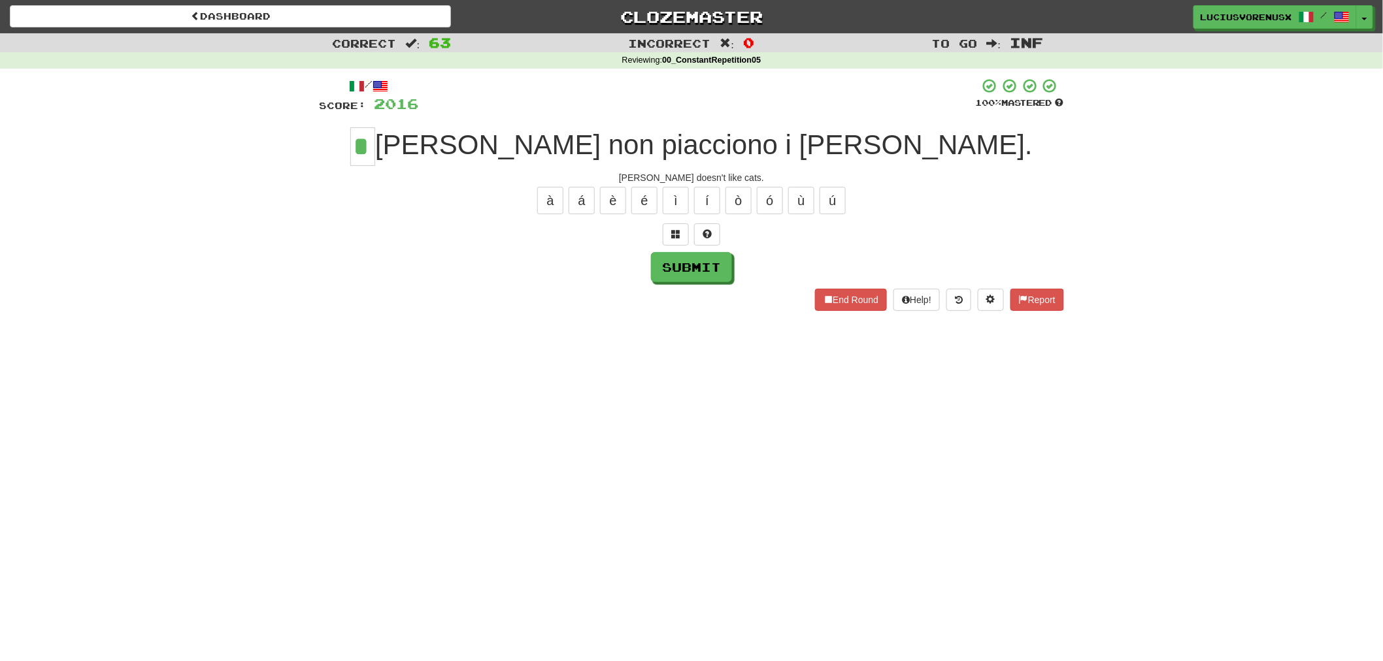
type input "*"
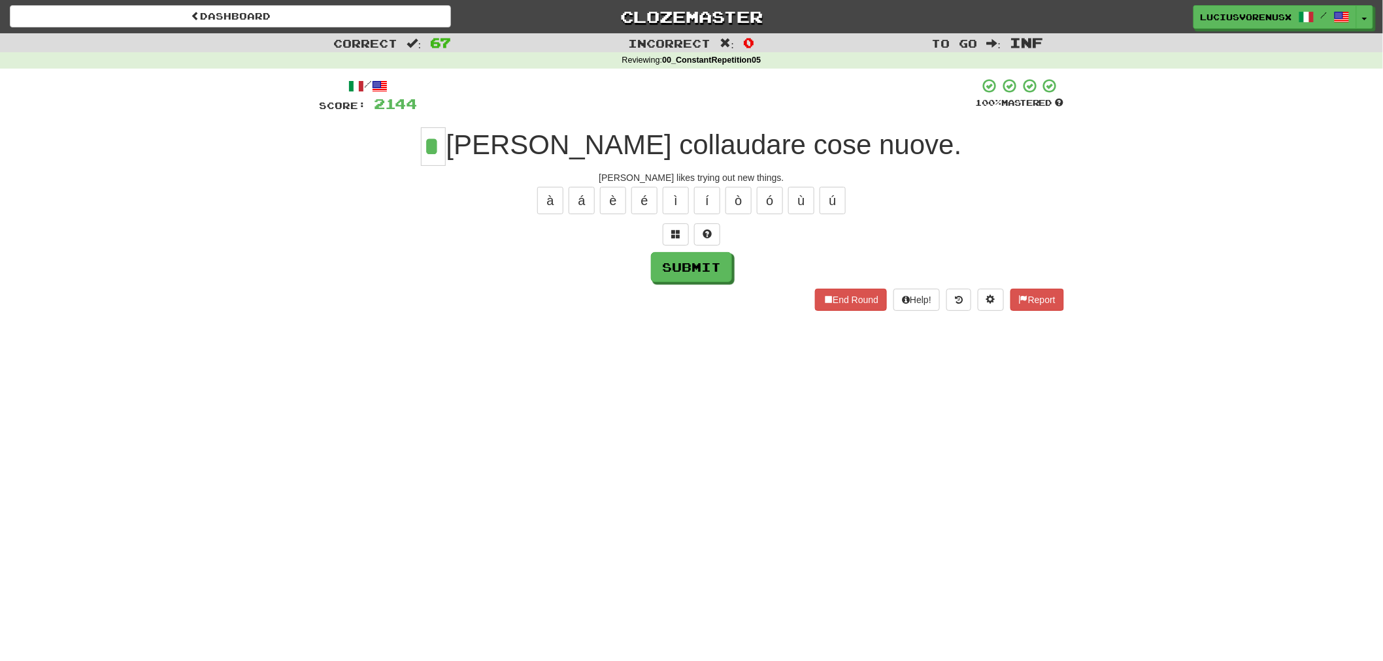
type input "*"
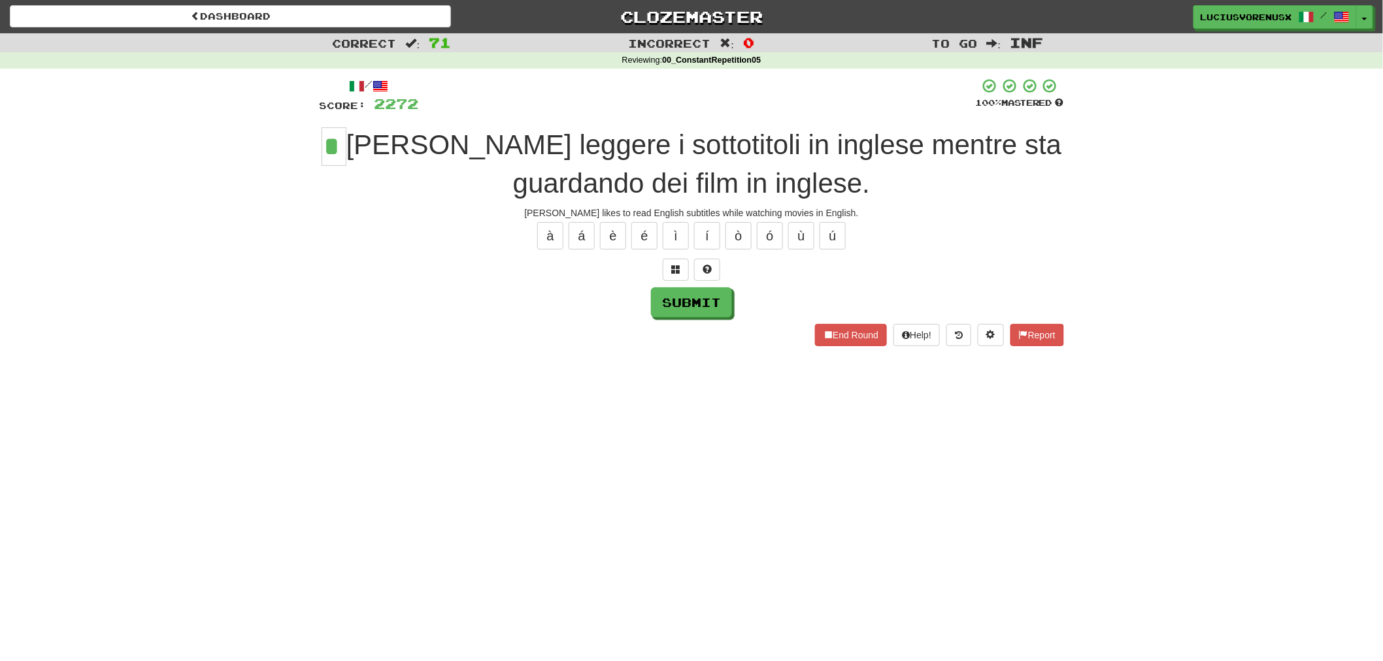
type input "*"
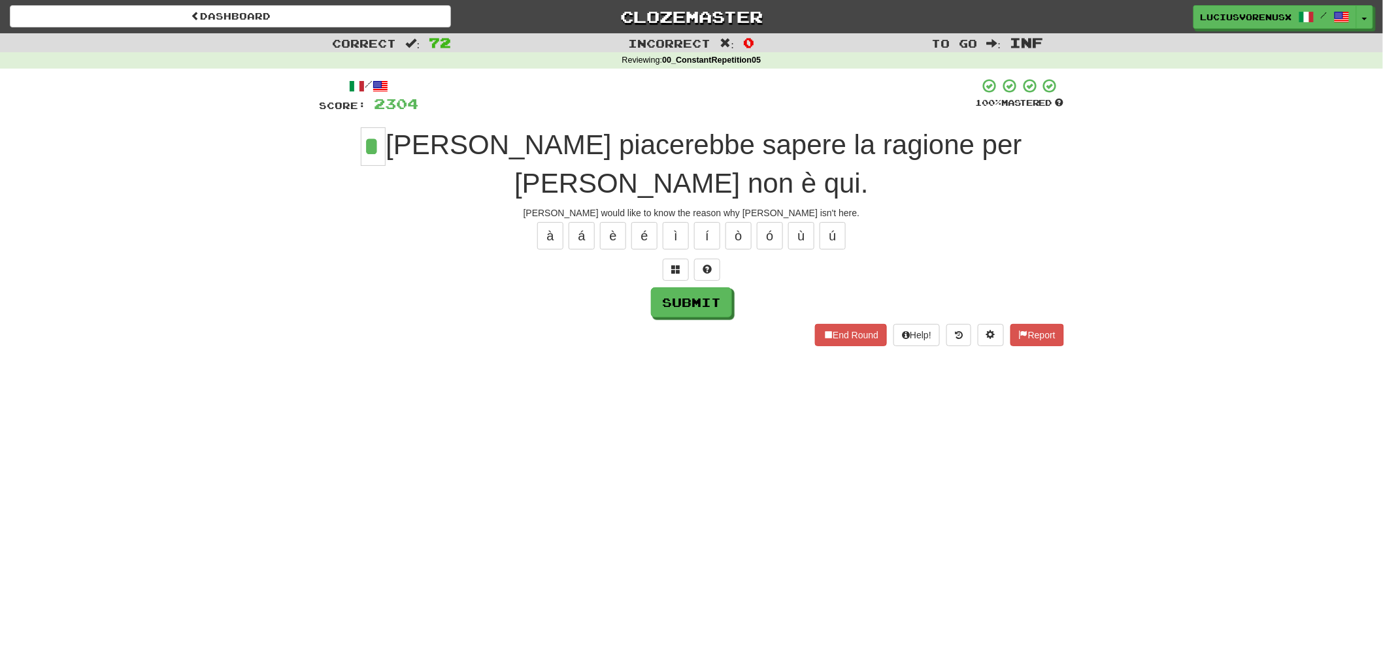
type input "*"
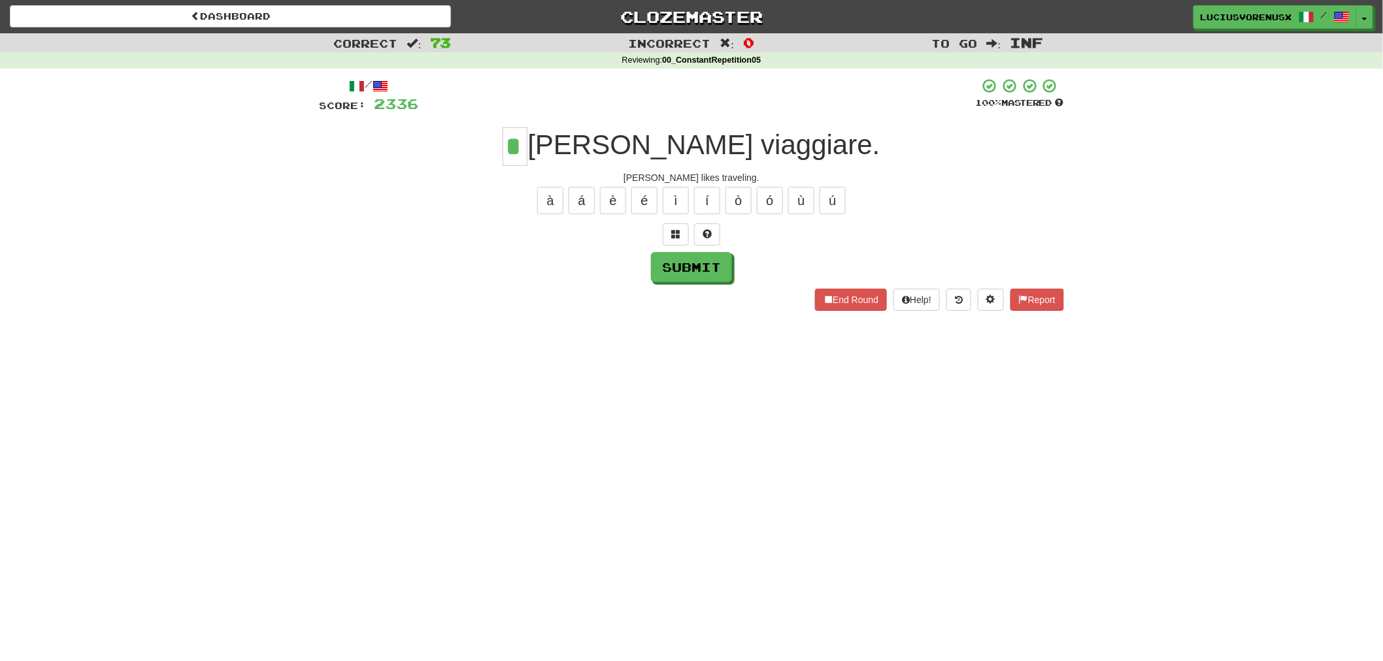
type input "*"
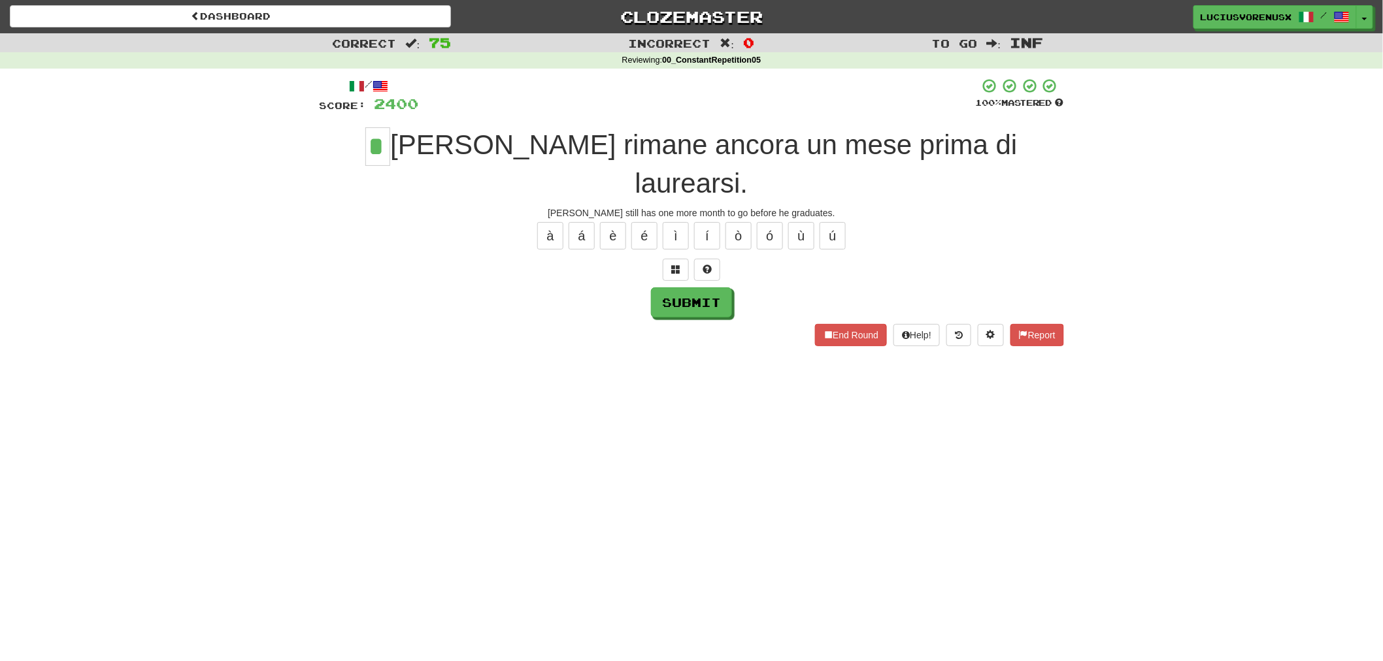
type input "*"
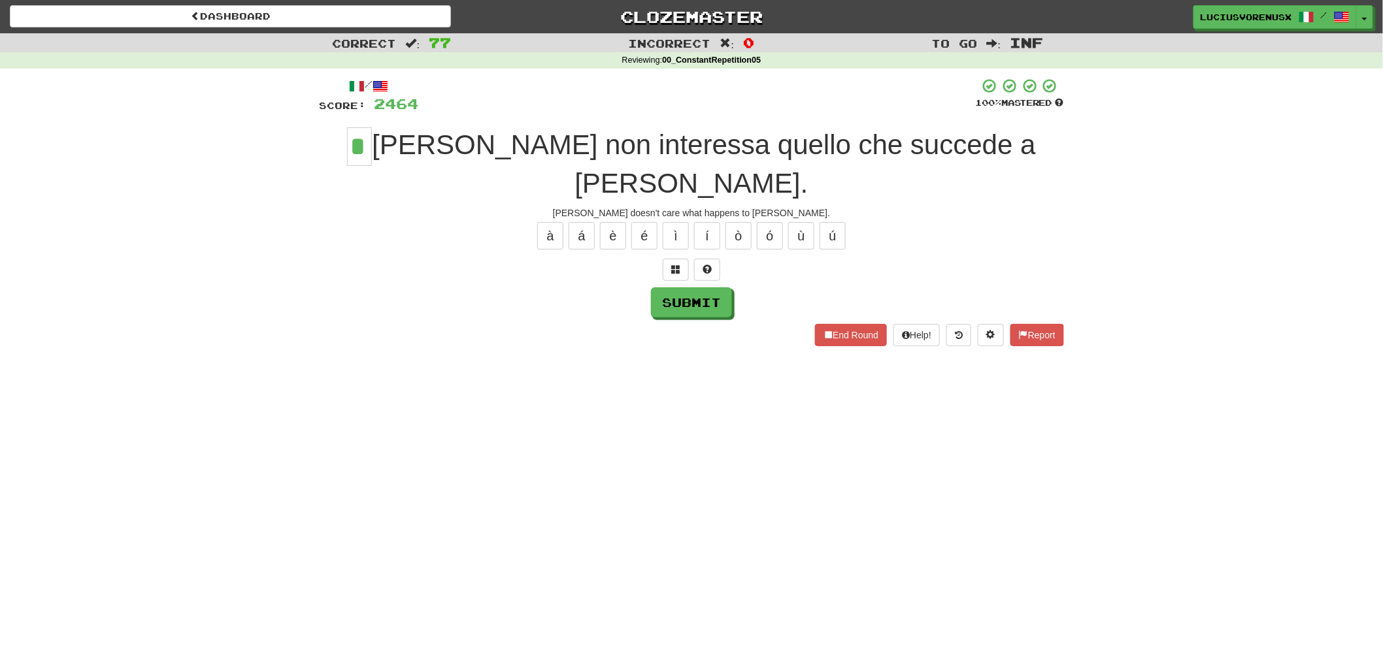
type input "*"
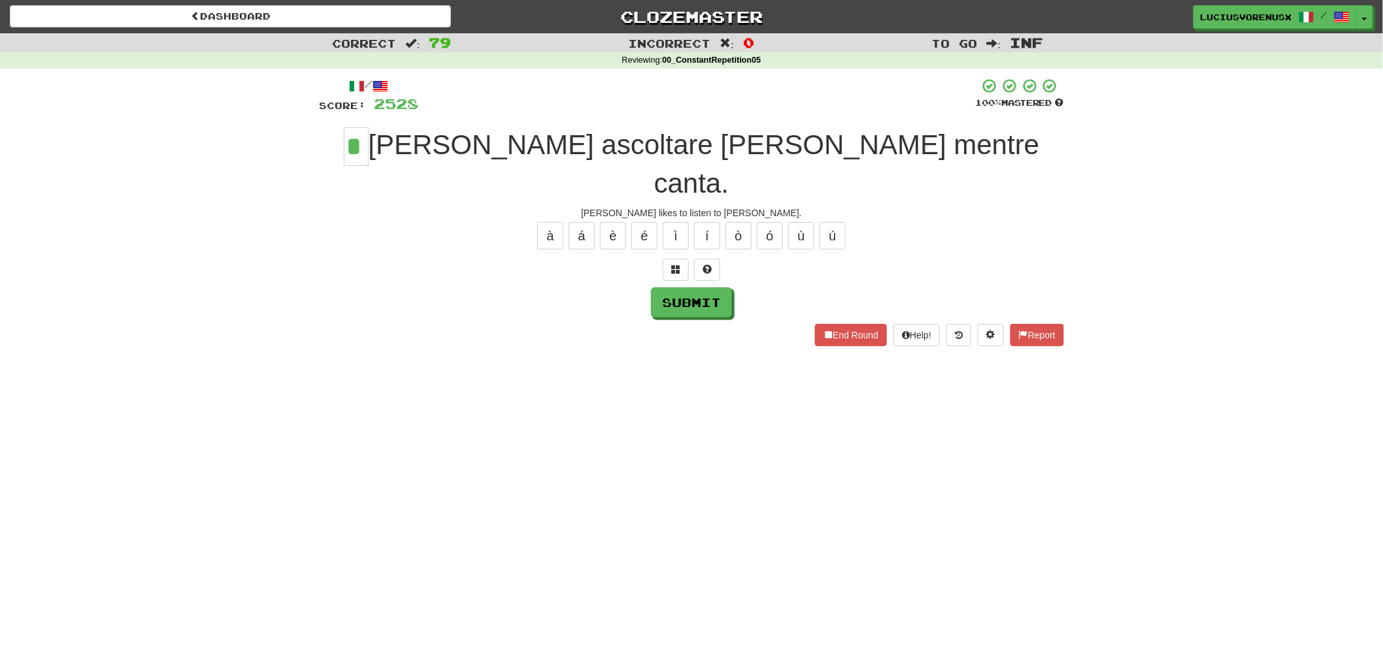
type input "*"
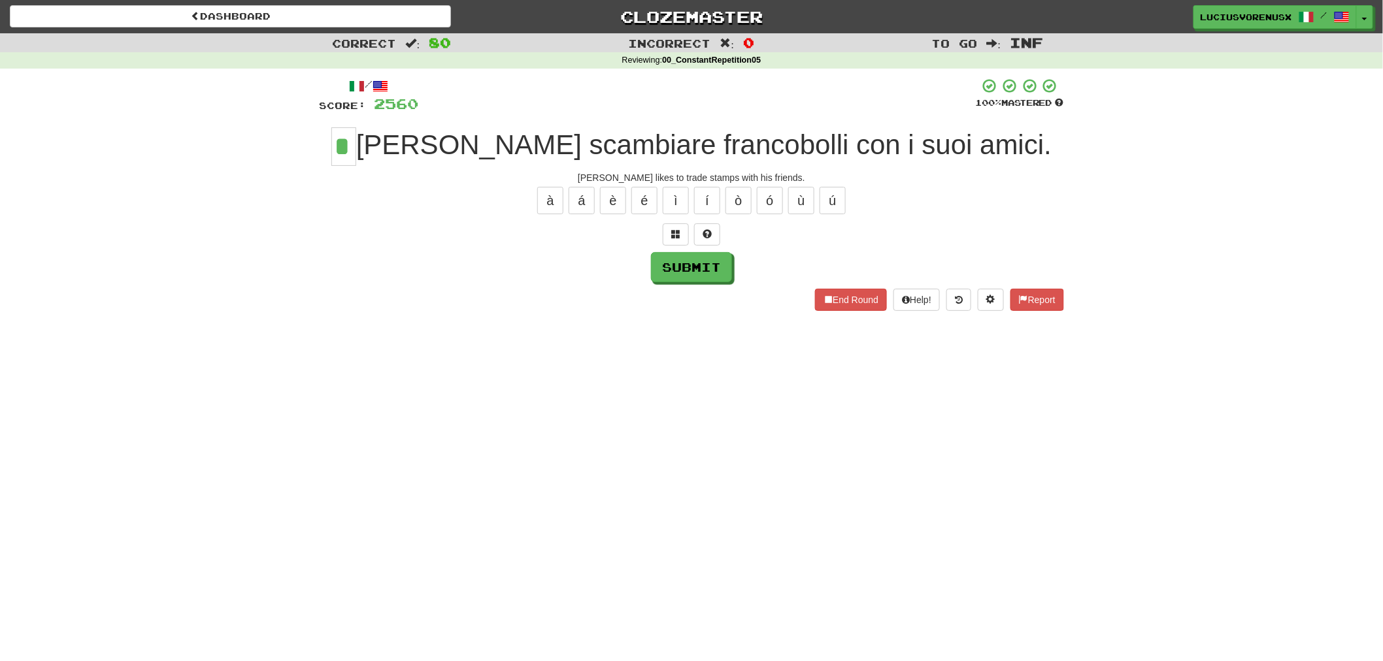
type input "*"
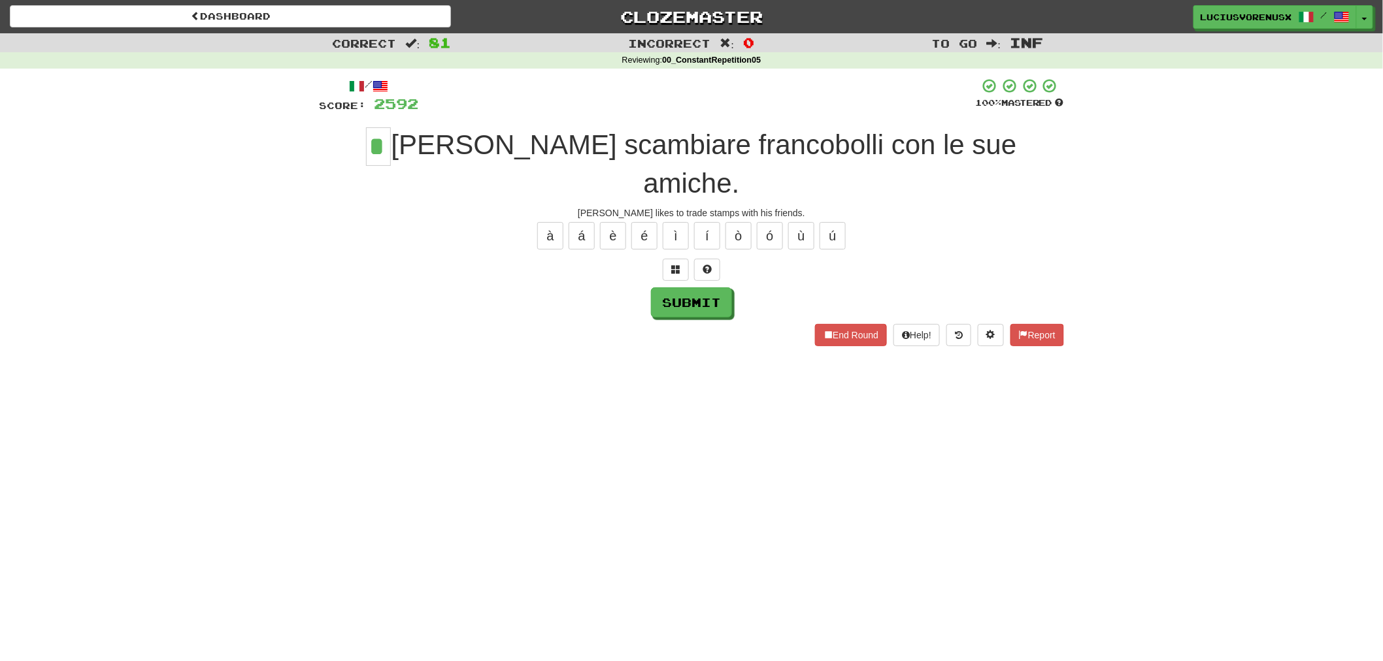
type input "*"
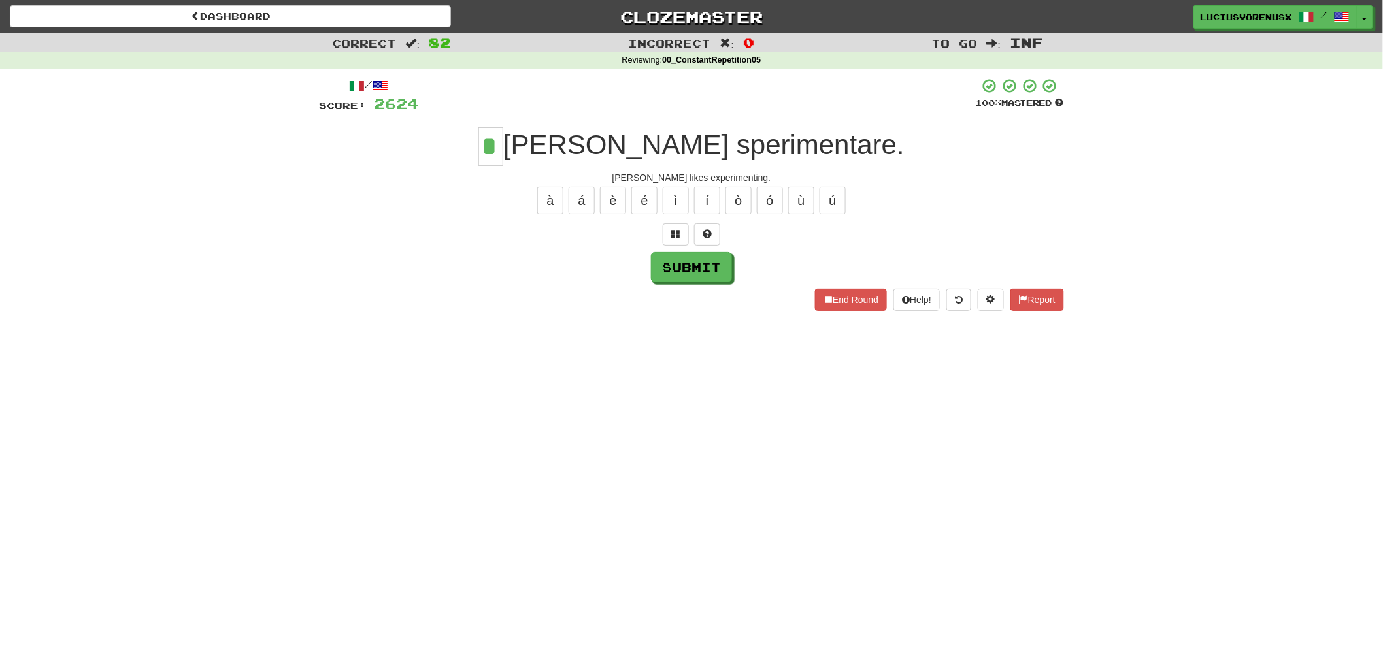
type input "*"
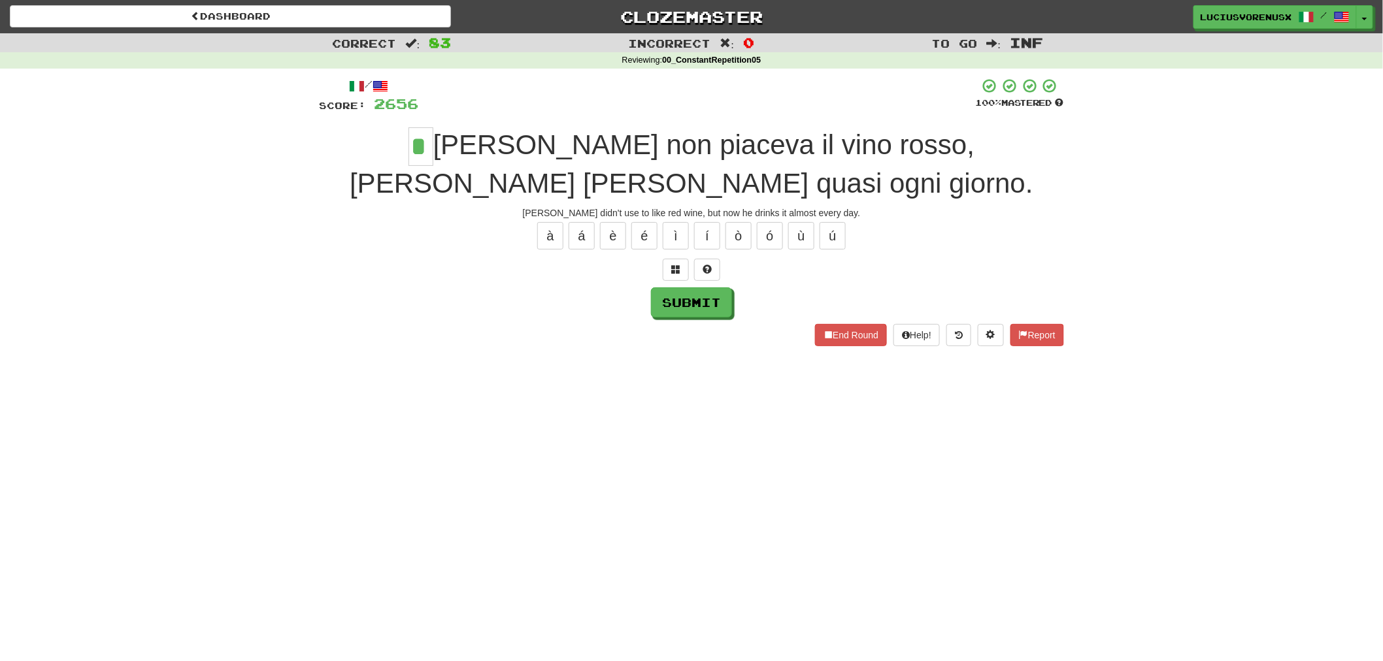
type input "*"
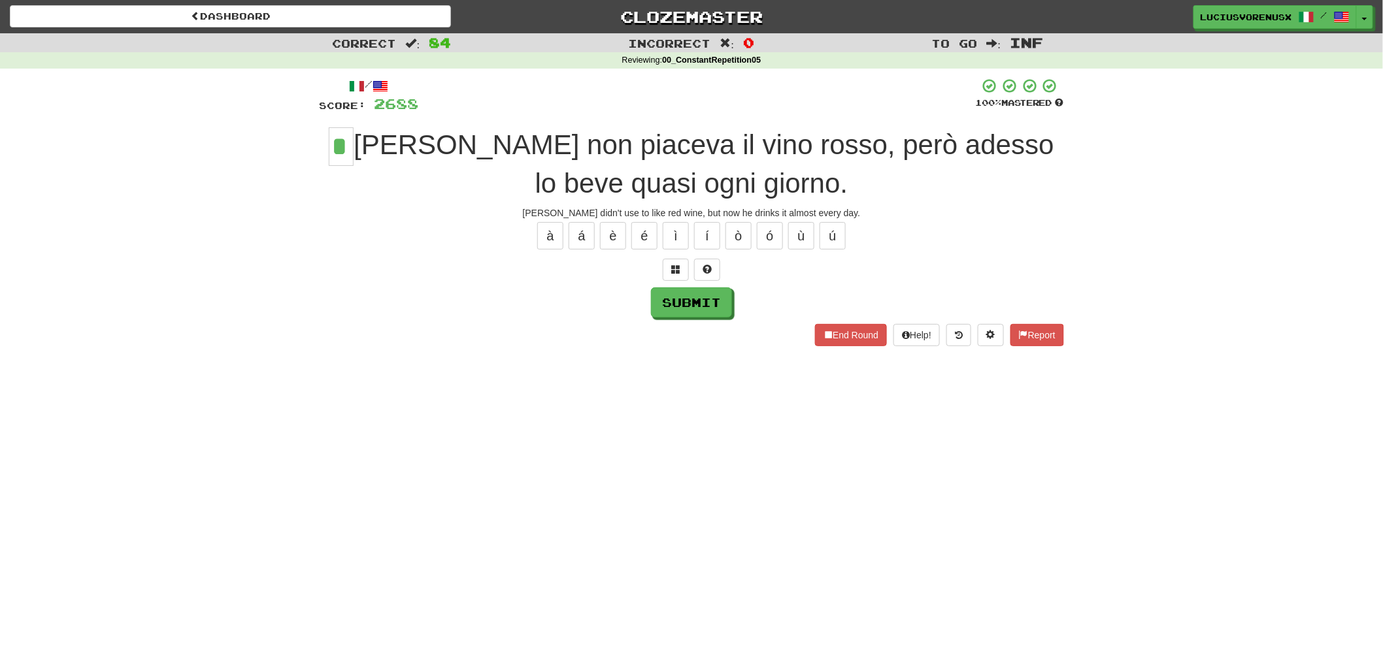
type input "*"
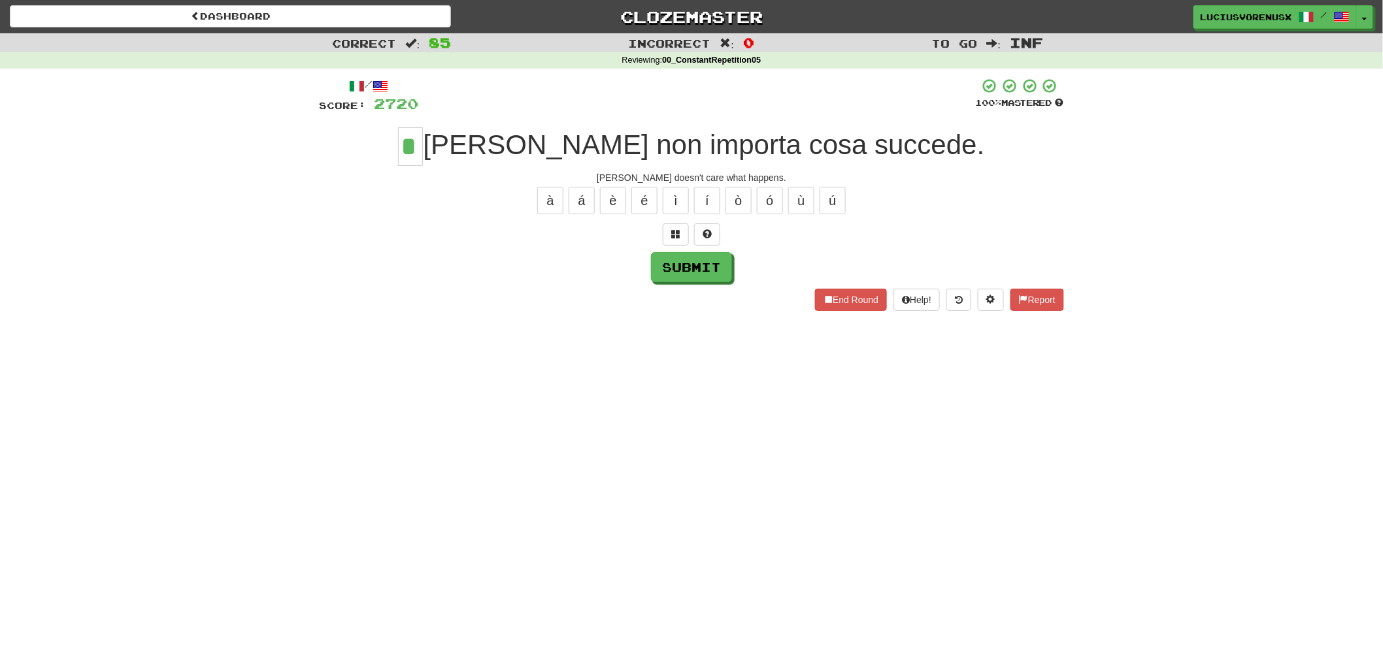
type input "*"
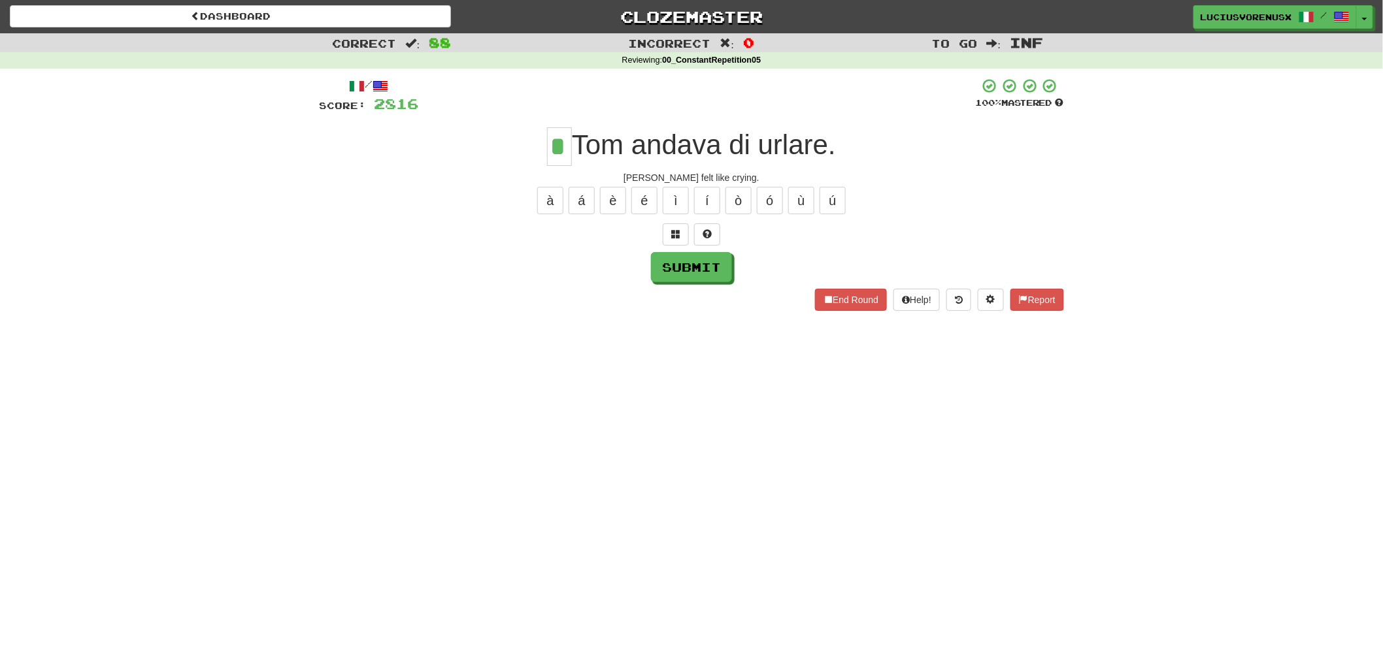
type input "*"
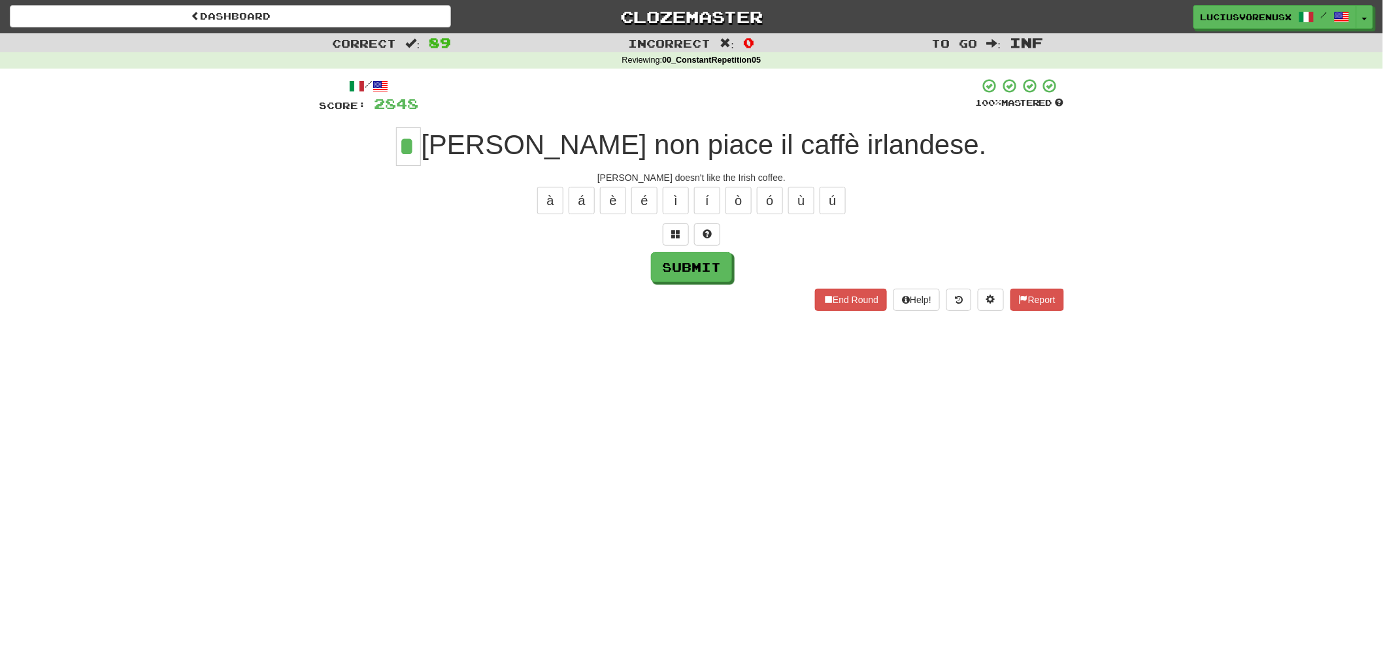
type input "*"
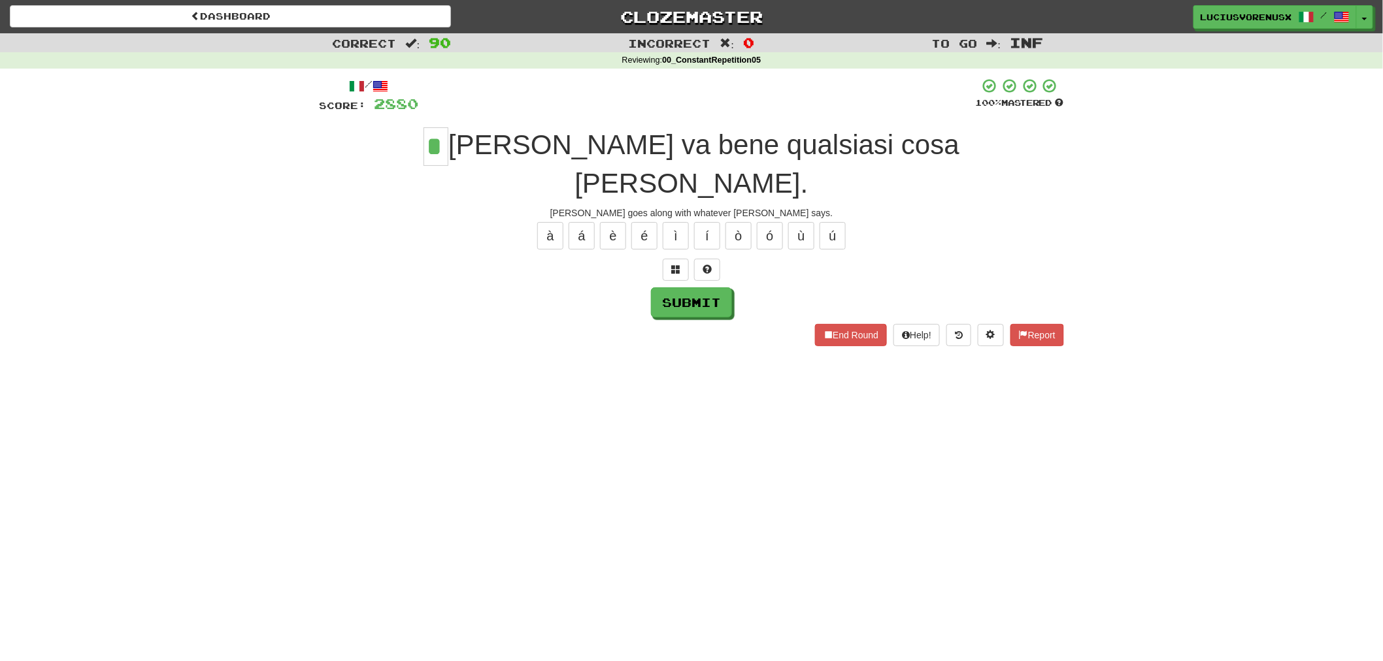
type input "*"
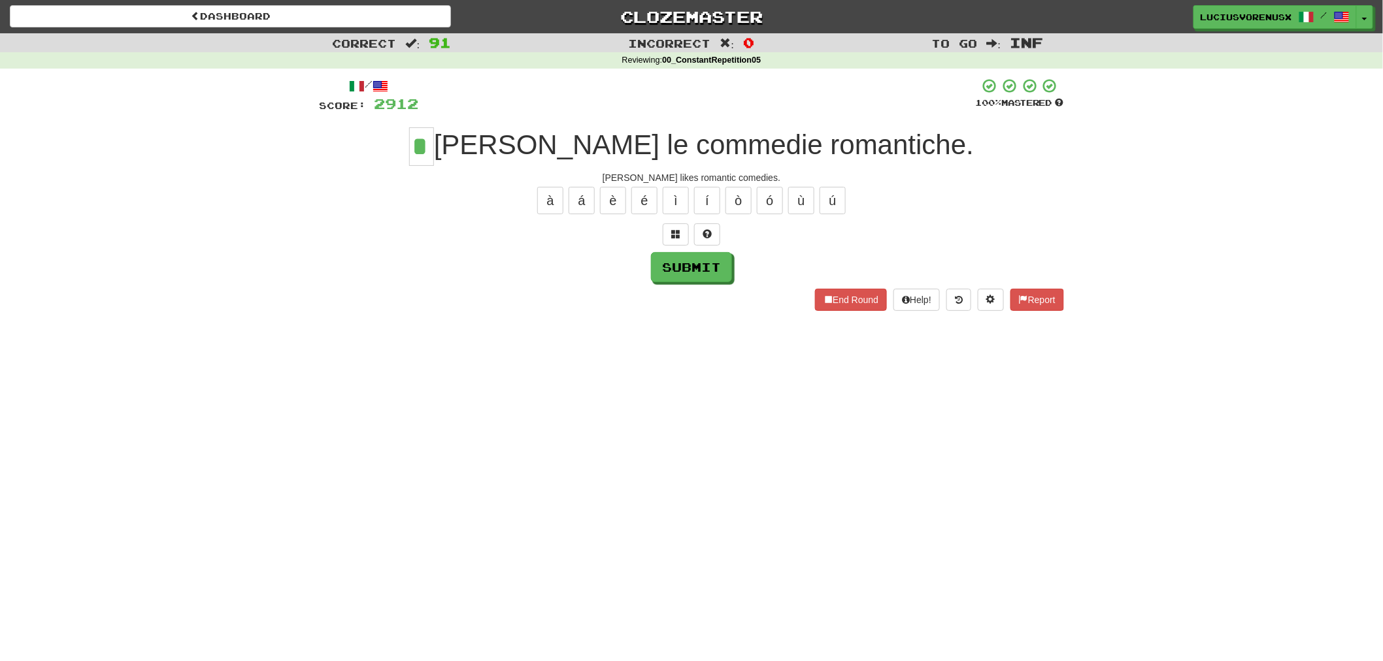
type input "*"
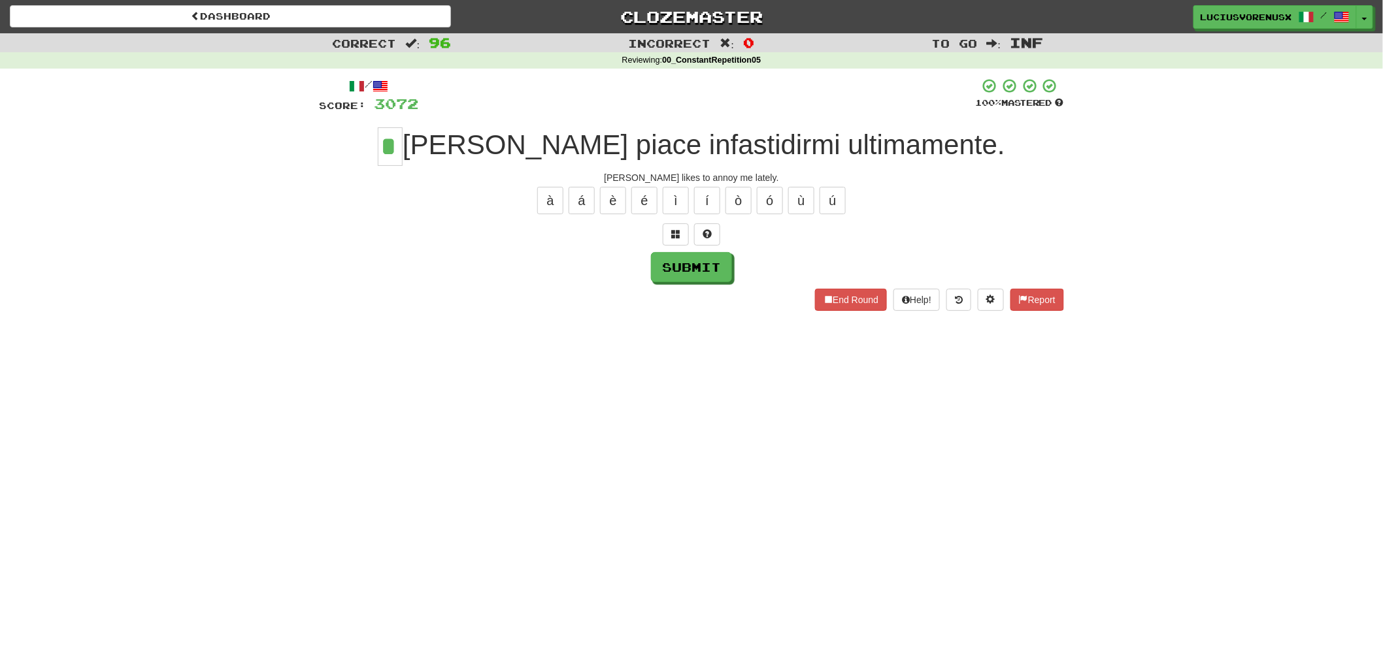
type input "*"
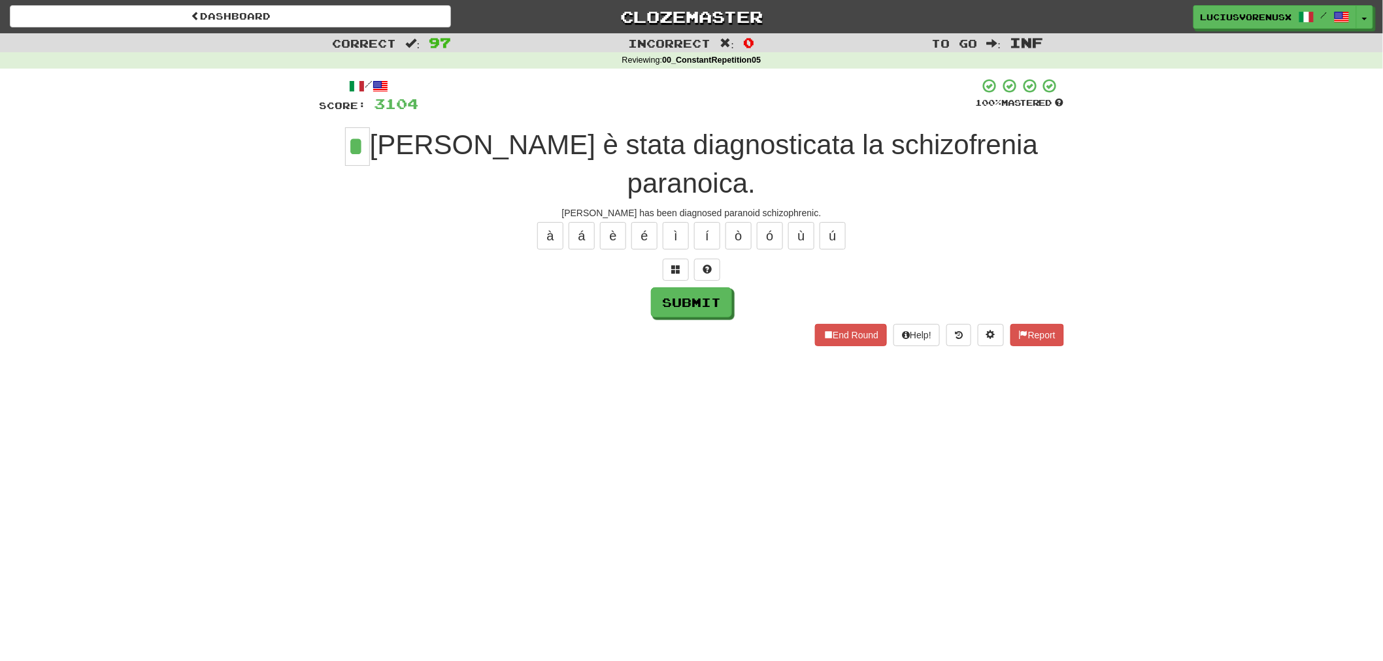
type input "*"
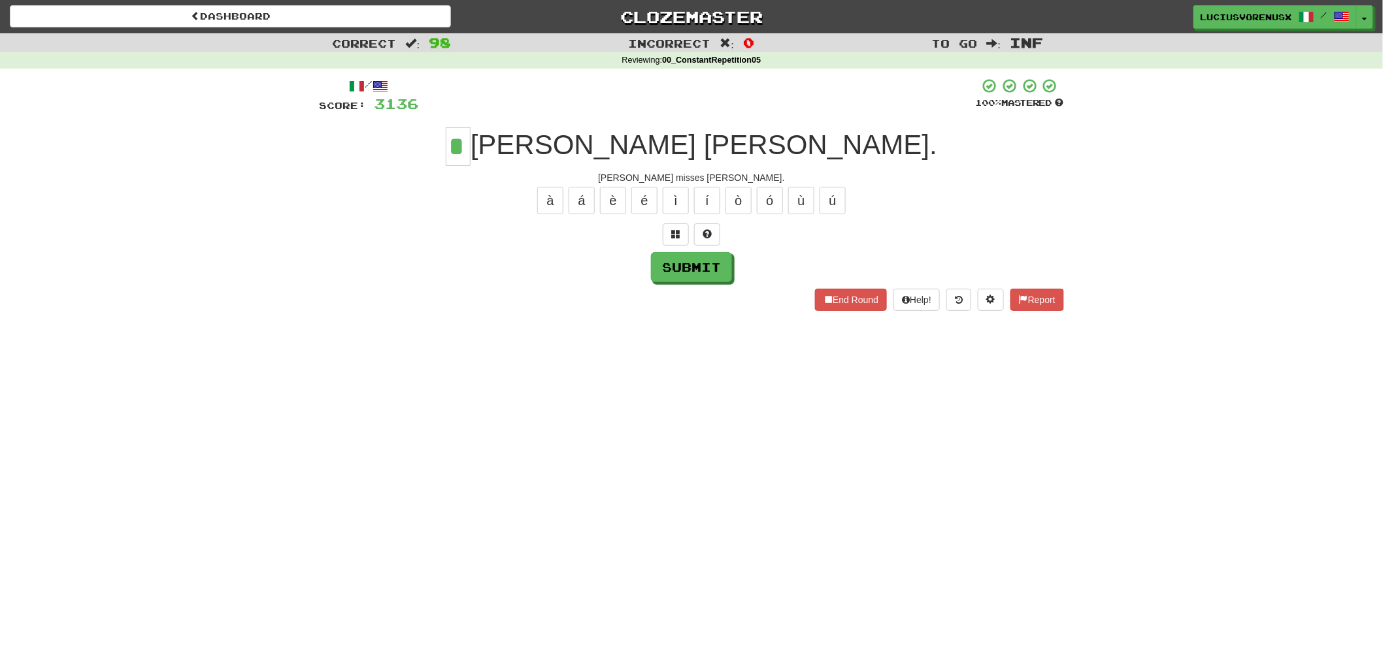
type input "*"
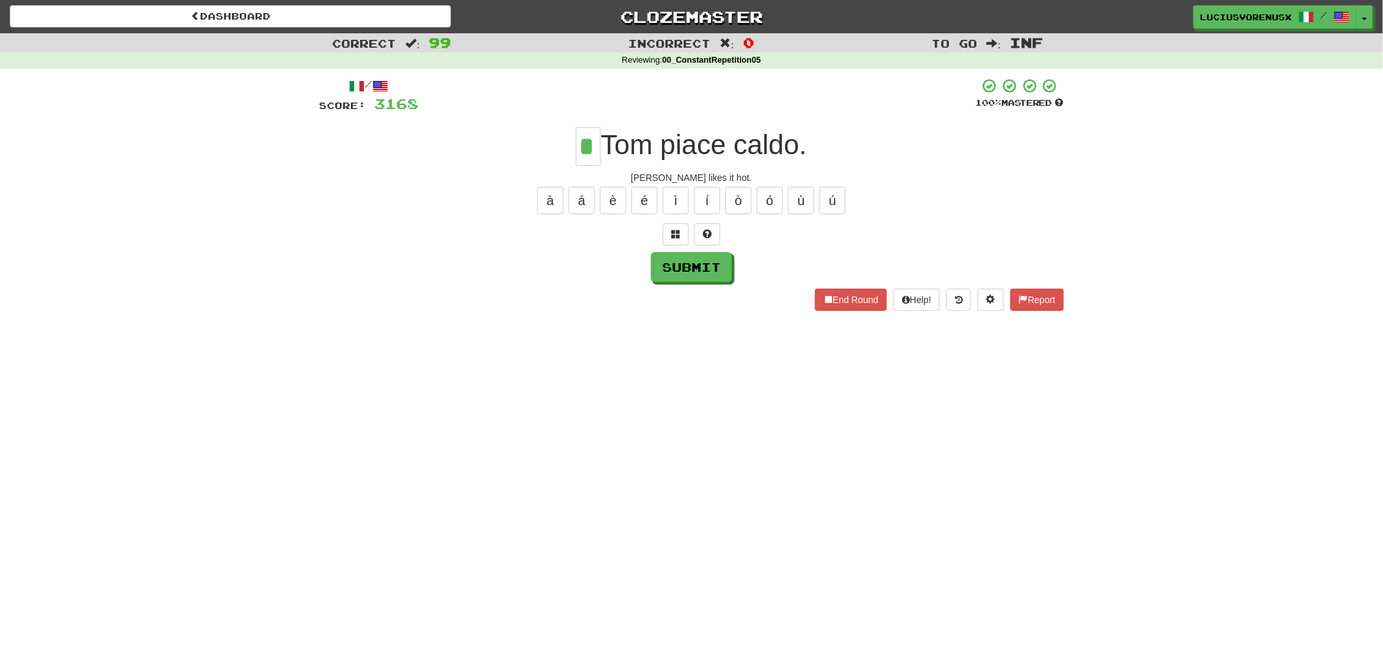
type input "*"
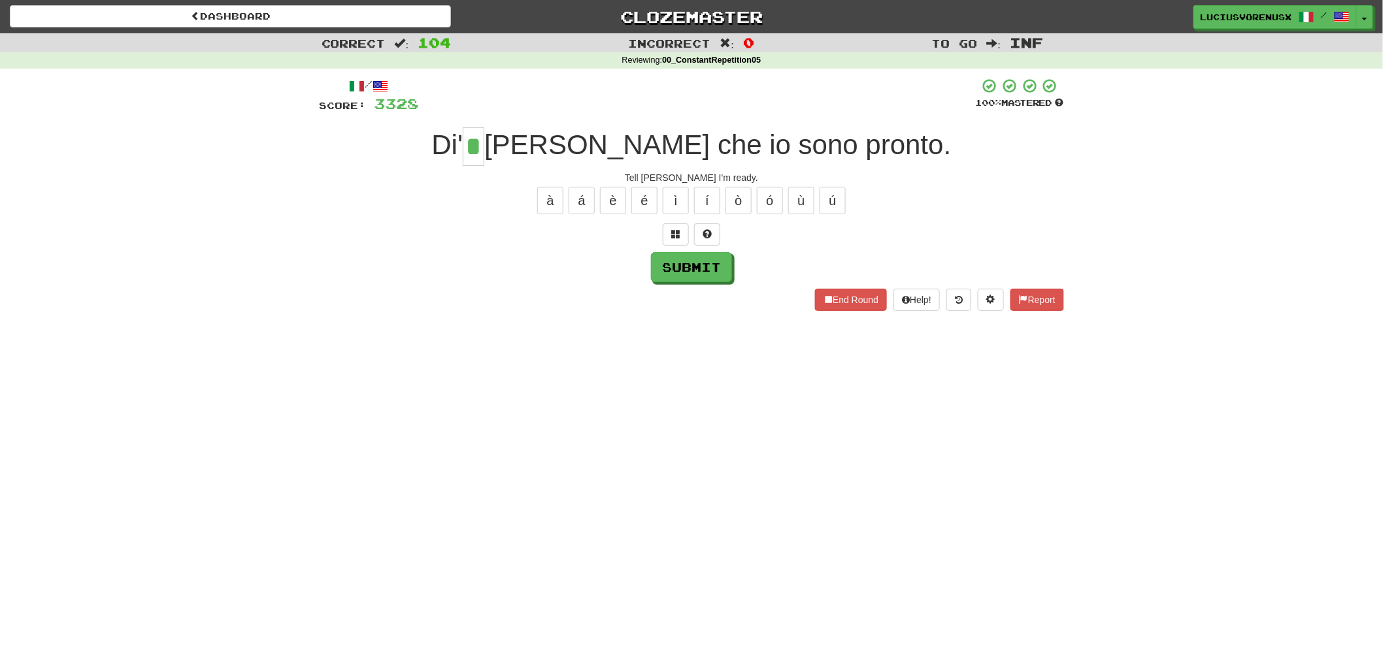
type input "*"
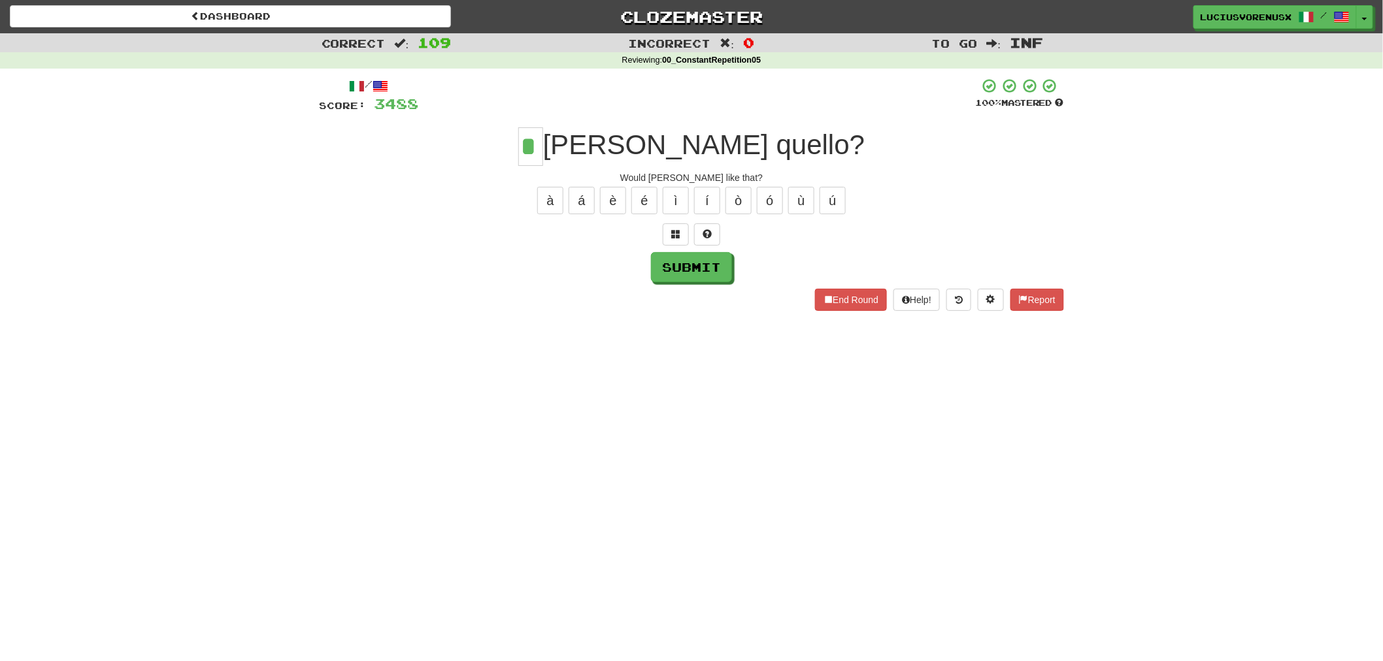
type input "*"
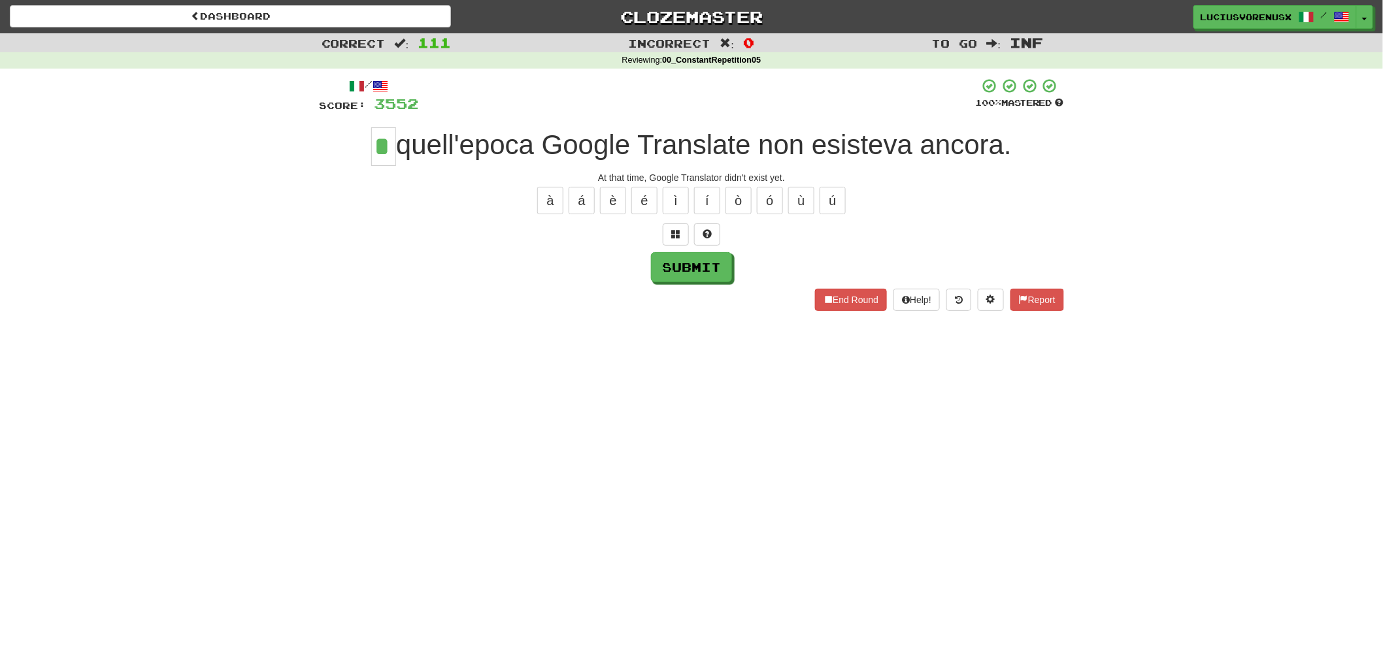
type input "*"
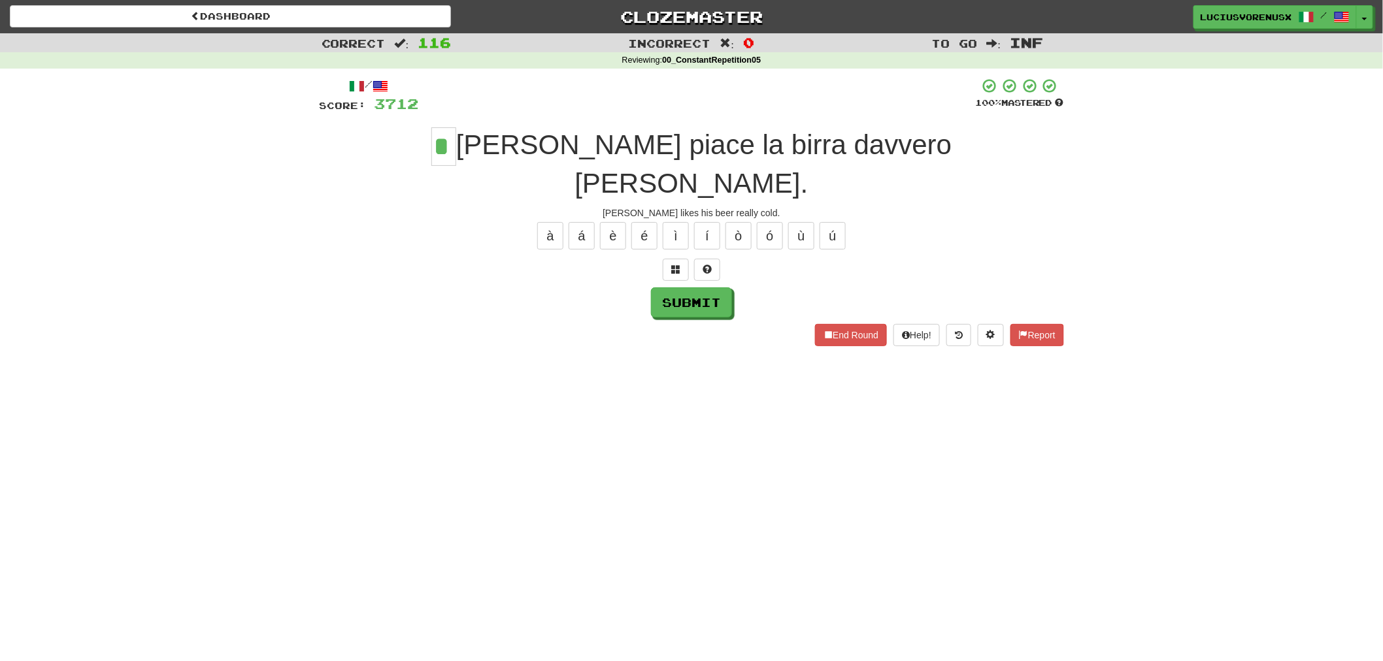
type input "*"
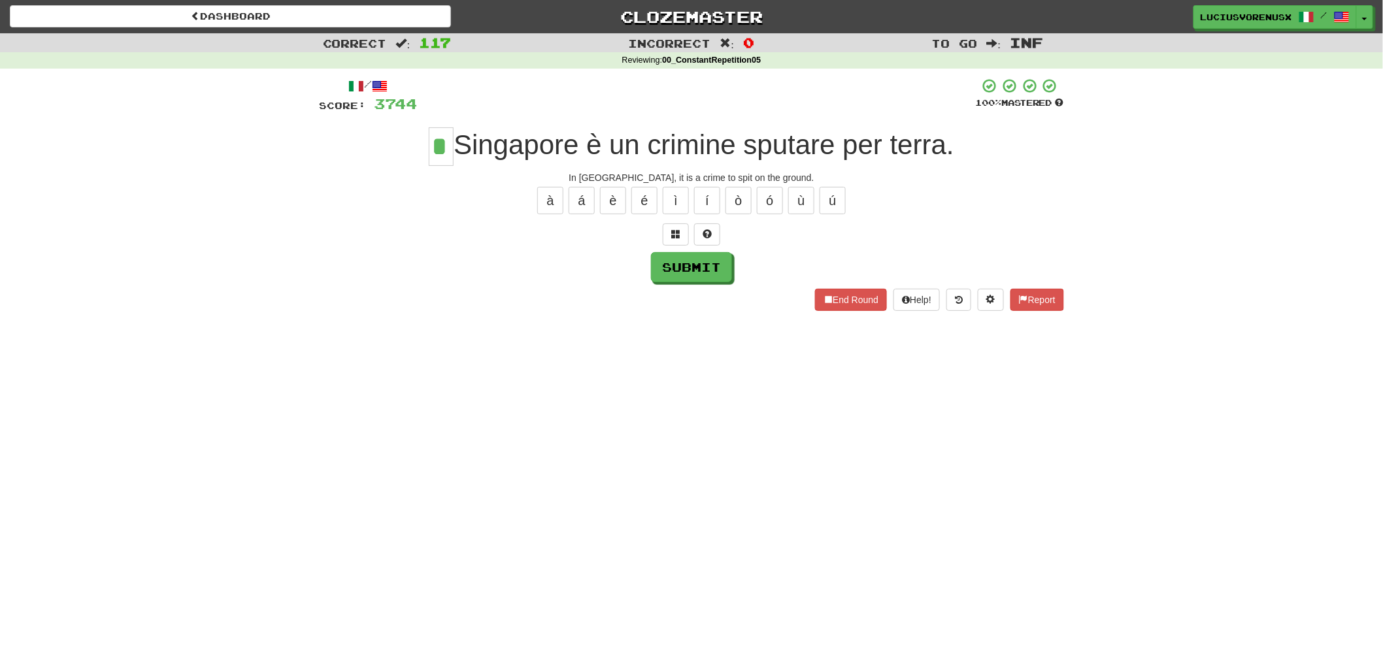
type input "*"
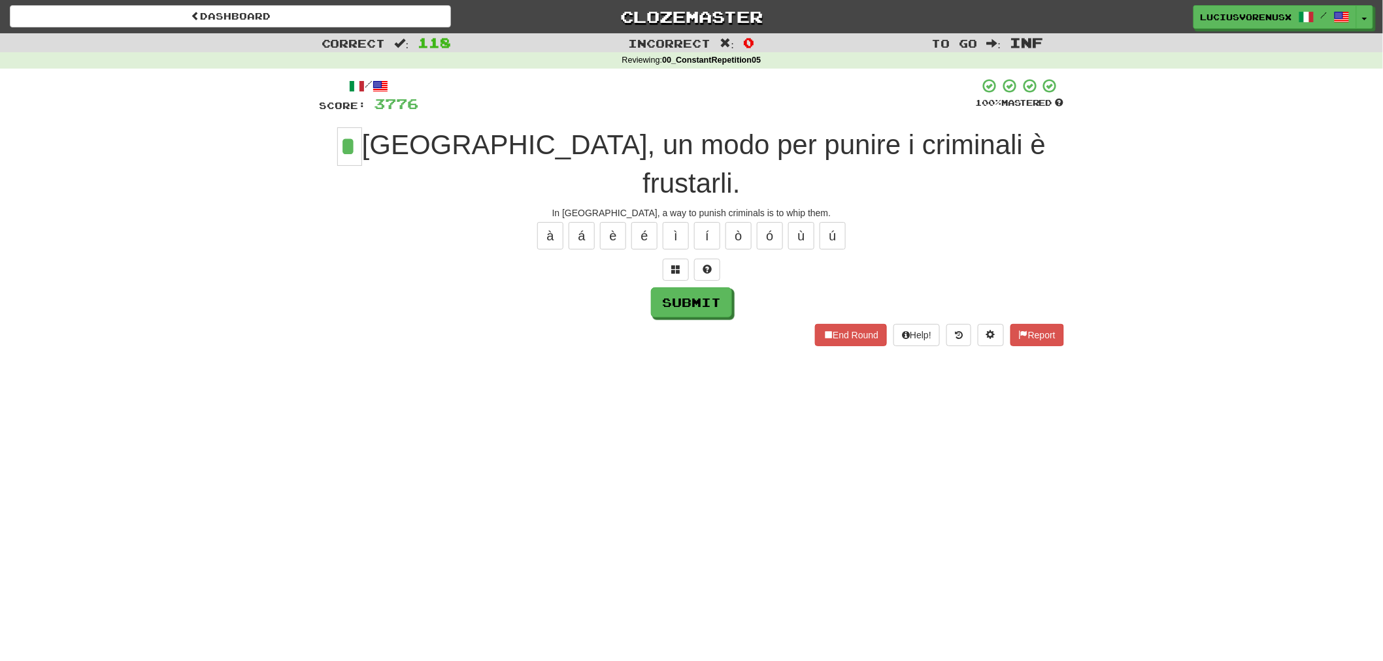
type input "*"
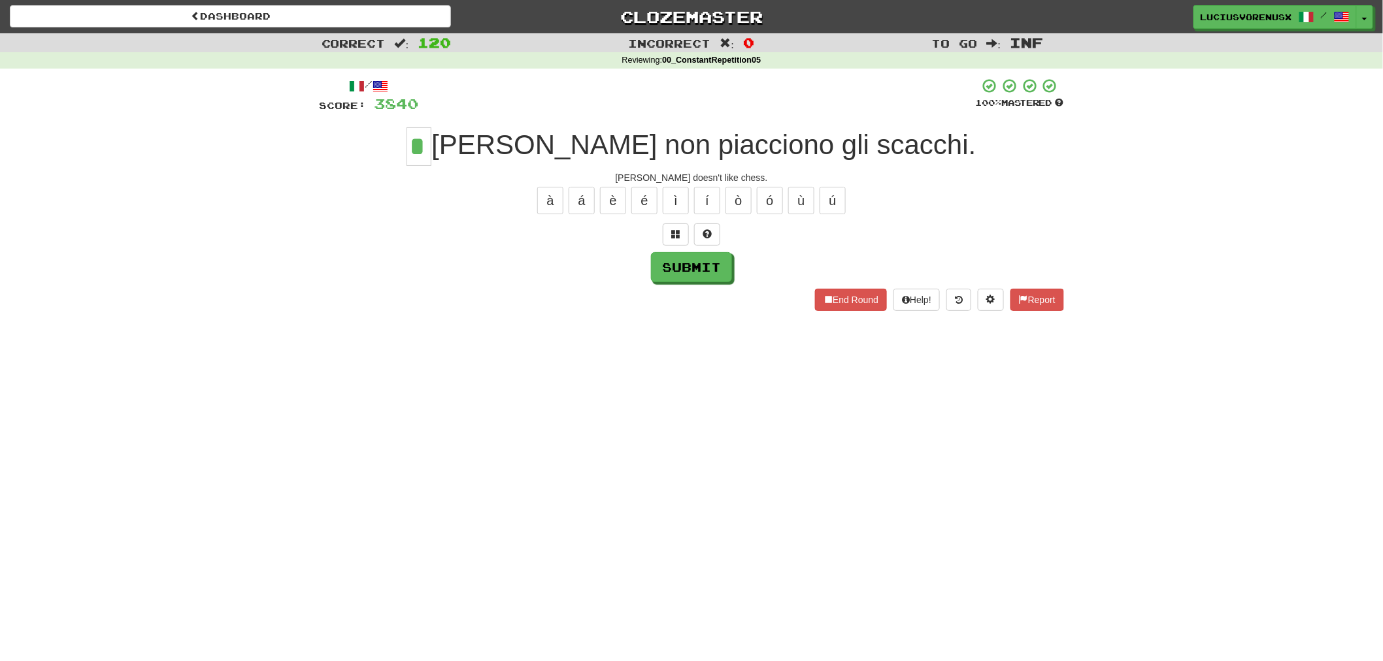
type input "*"
